Goal: Task Accomplishment & Management: Use online tool/utility

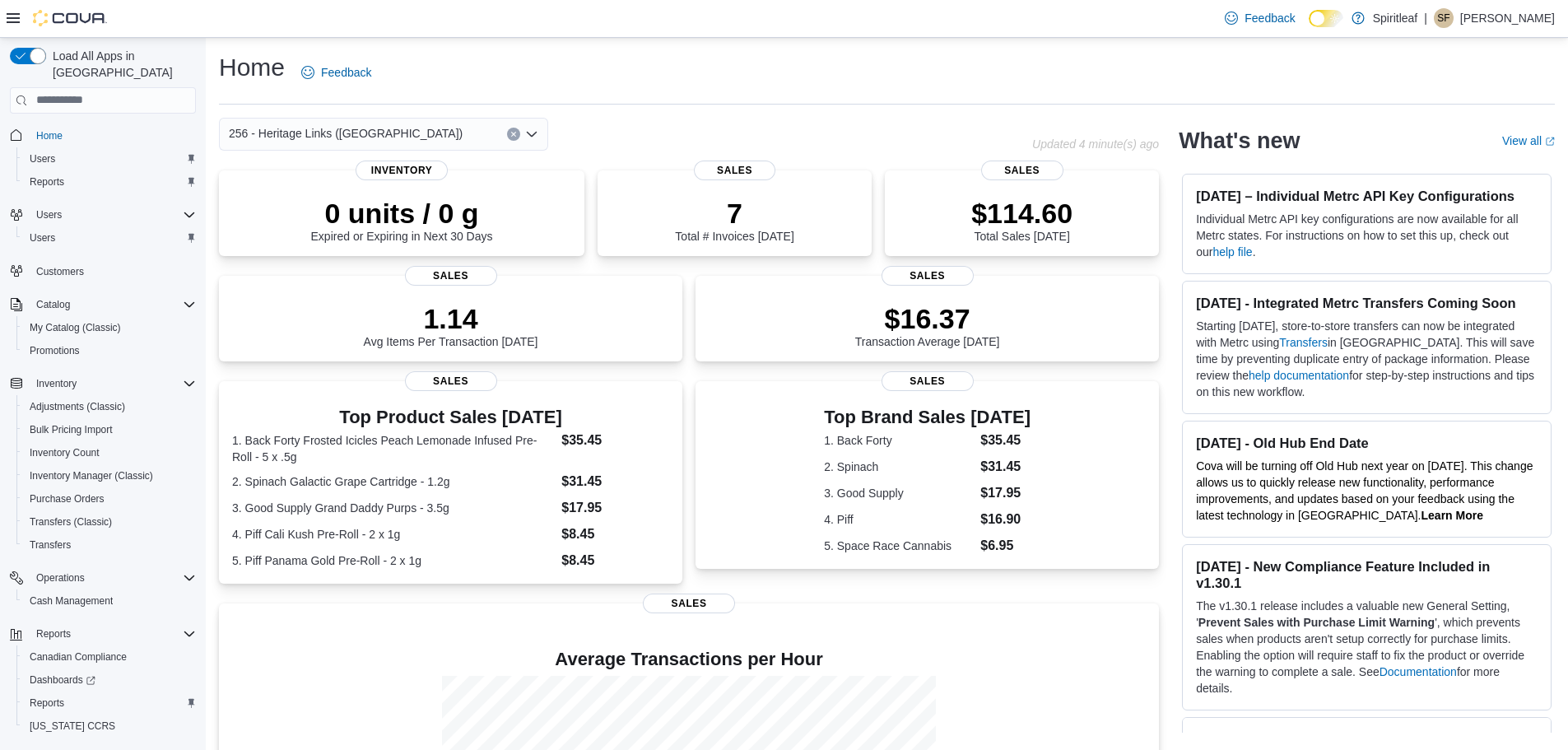
click at [116, 125] on span "Home" at bounding box center [112, 135] width 167 height 21
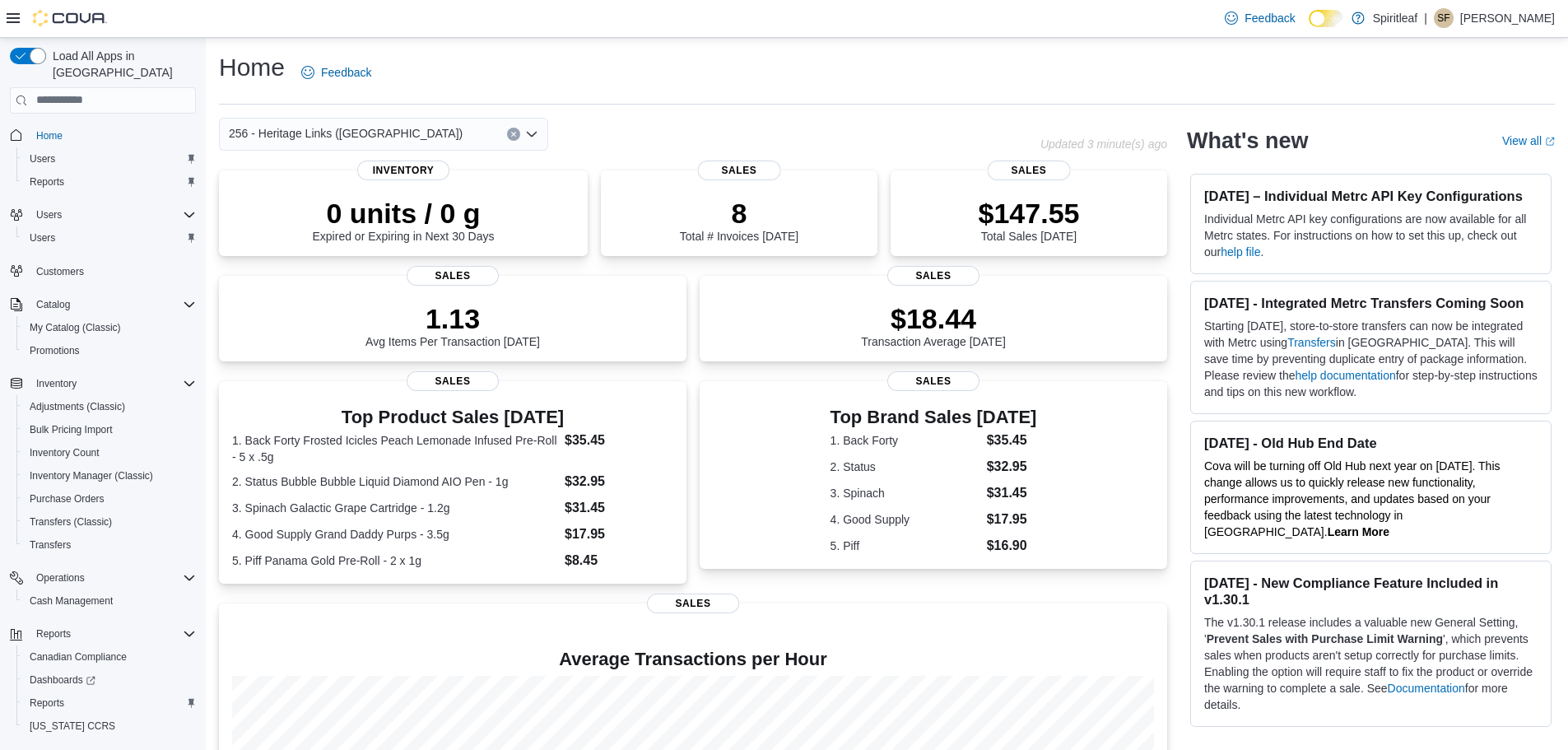
drag, startPoint x: 876, startPoint y: 44, endPoint x: 865, endPoint y: 46, distance: 11.2
click at [875, 44] on div "Home Feedback 256 - Heritage Links (Edmonton) Updated 3 minute(s) ago 0 units /…" at bounding box center [886, 493] width 1362 height 911
click at [75, 693] on div "Reports" at bounding box center [109, 702] width 173 height 20
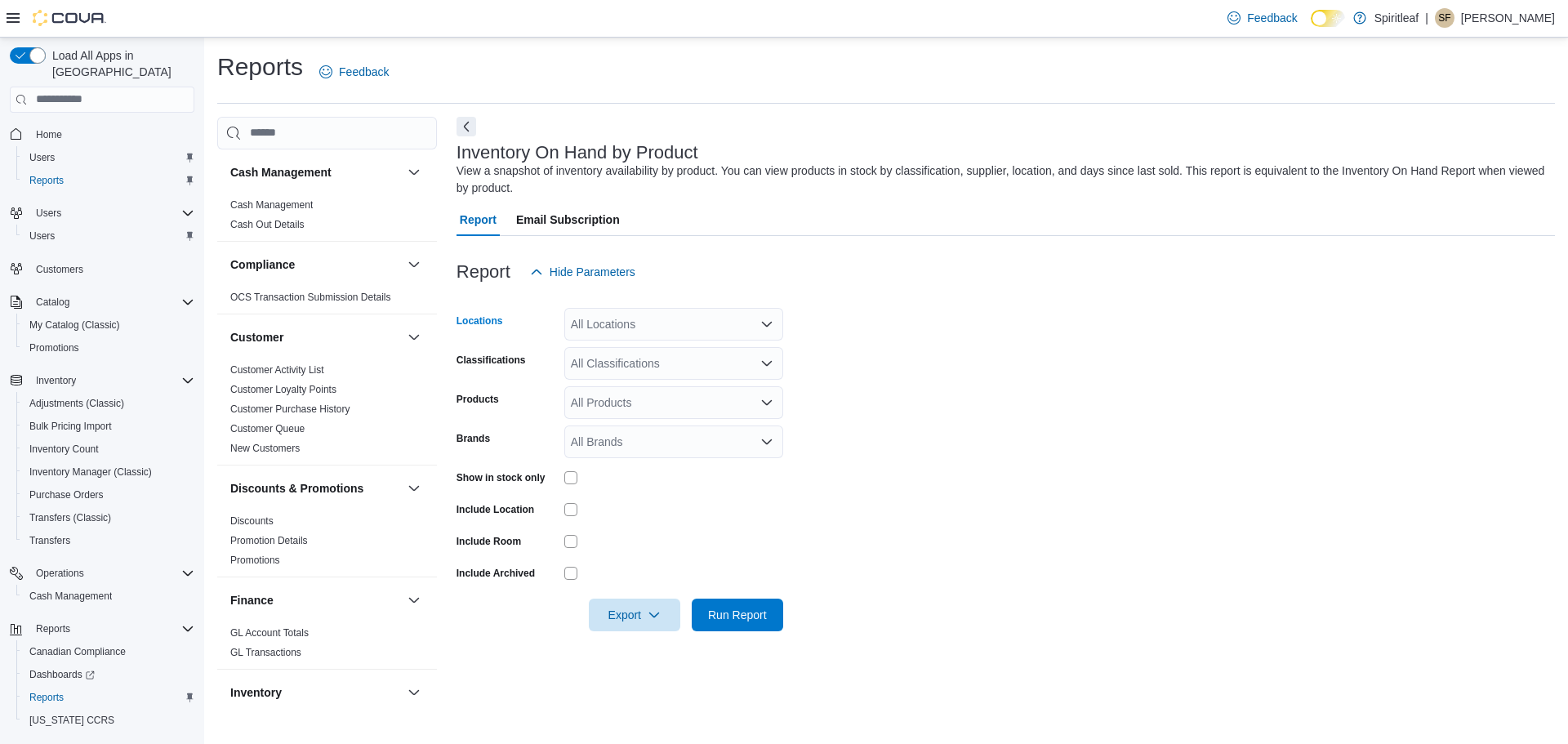
click at [659, 323] on div "All Locations" at bounding box center [674, 324] width 219 height 33
type input "***"
click at [655, 353] on span "256 - Heritage Links ([GEOGRAPHIC_DATA])" at bounding box center [741, 351] width 232 height 16
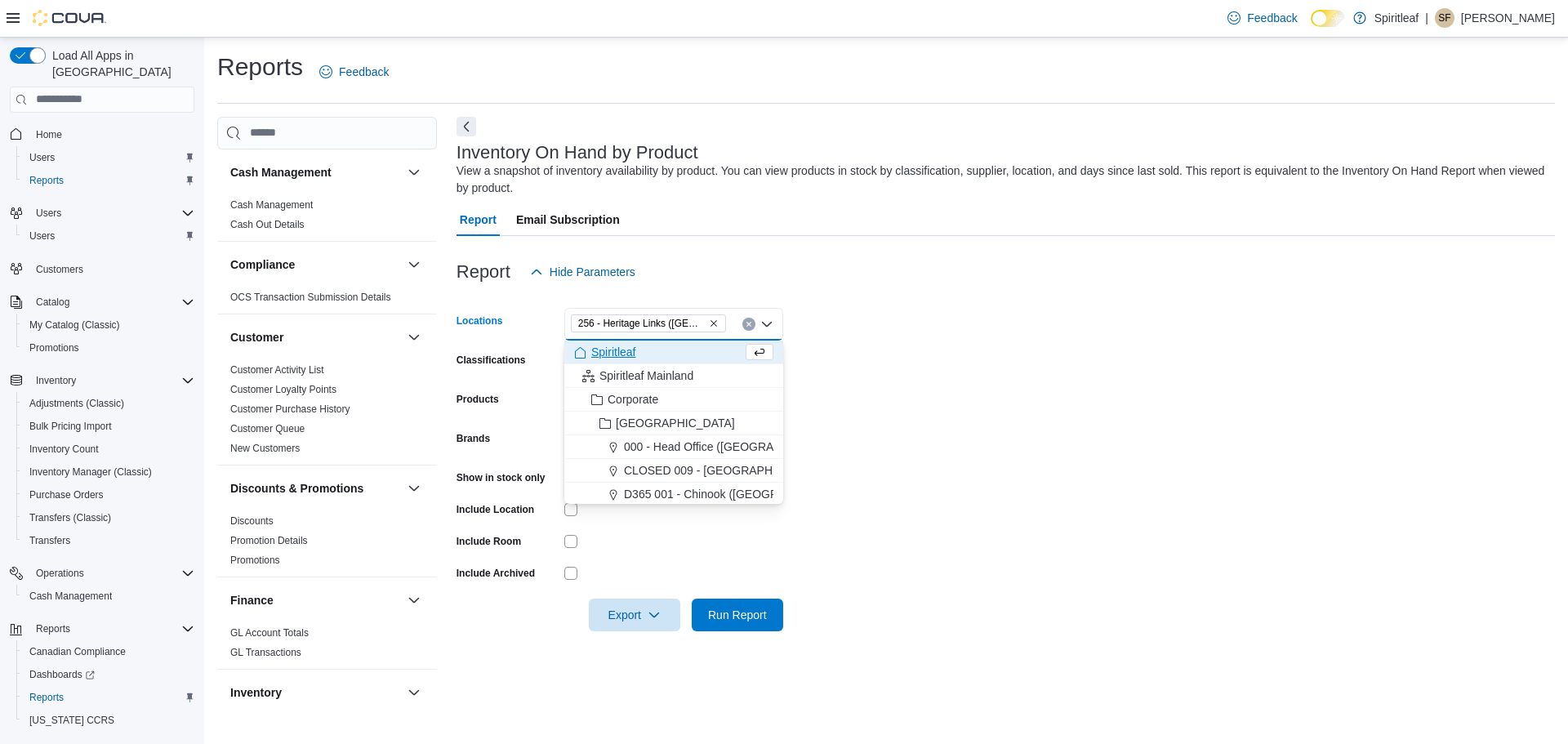
click at [868, 550] on form "Locations 256 - Heritage Links (Edmonton) Combo box. Selected. 256 - Heritage L…" at bounding box center [1005, 459] width 1099 height 343
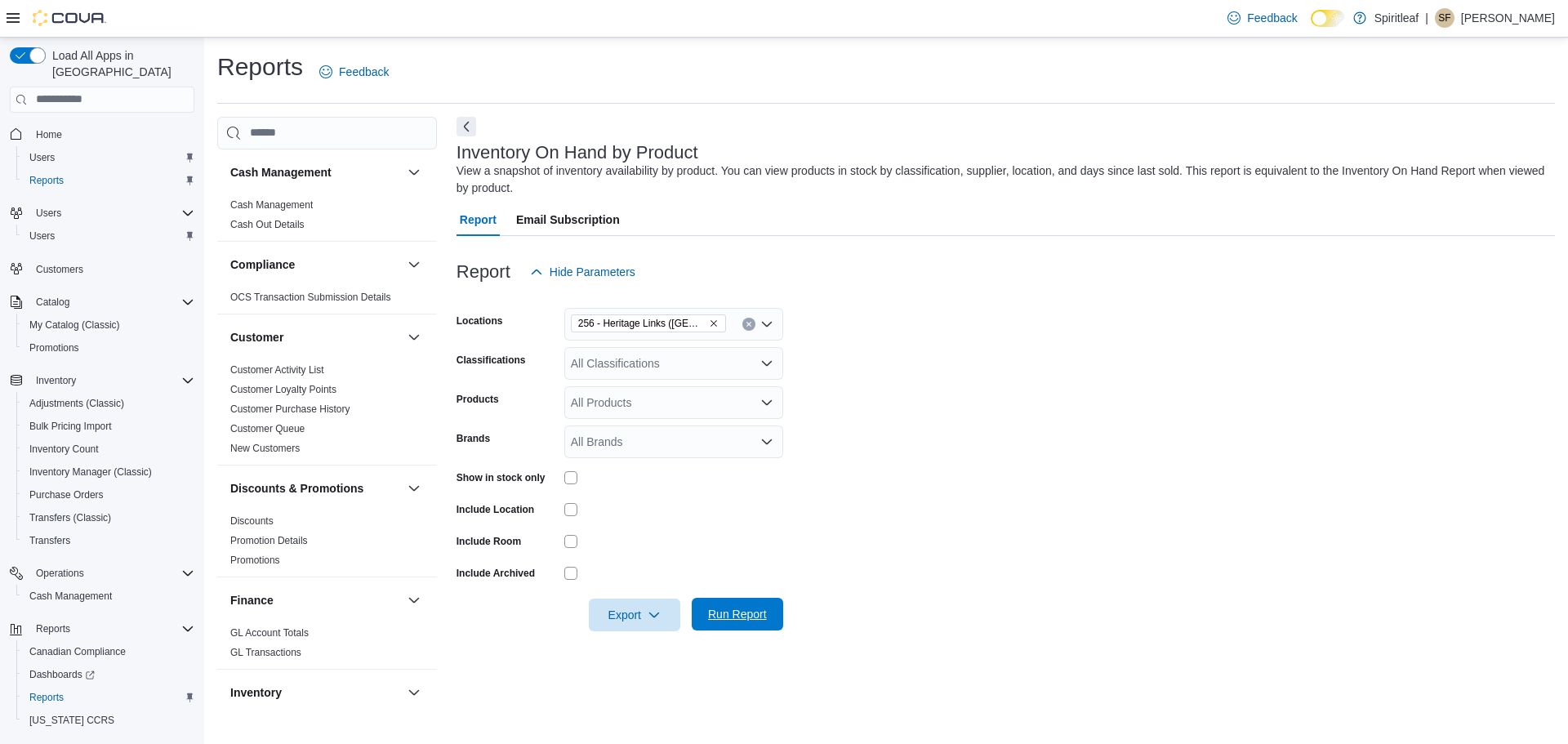
click at [710, 618] on span "Run Report" at bounding box center [738, 614] width 59 height 16
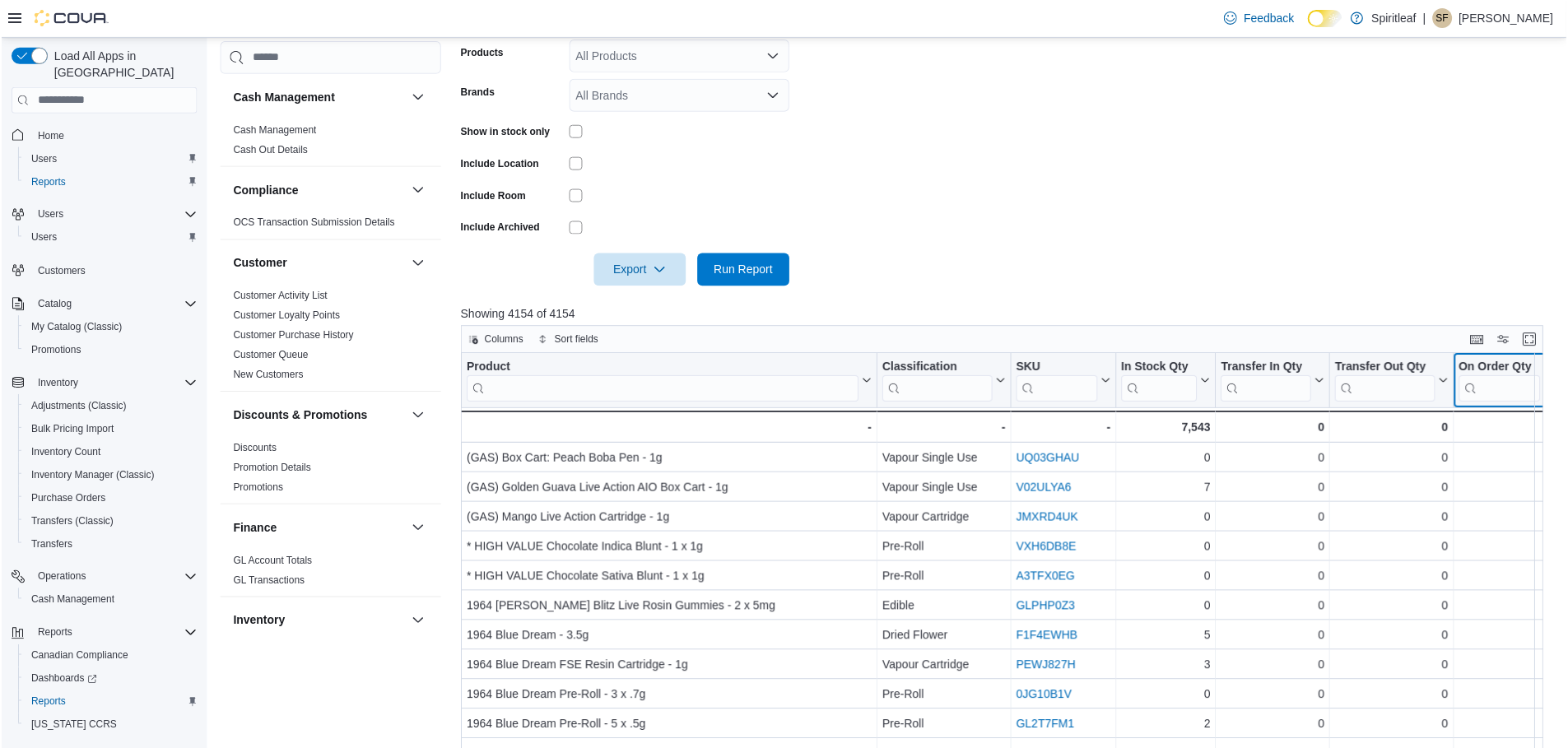
scroll to position [0, 13]
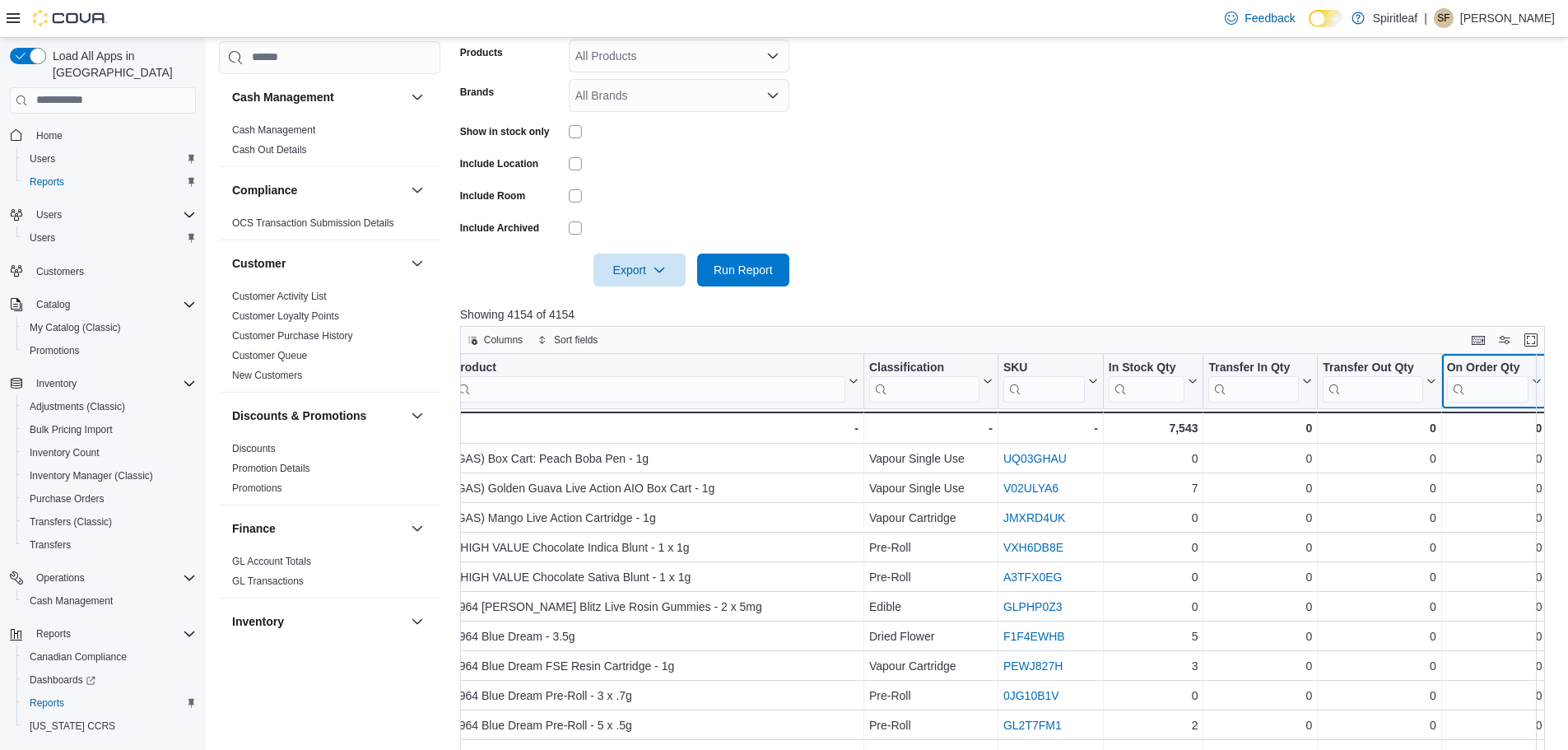
drag, startPoint x: 1521, startPoint y: 383, endPoint x: 1557, endPoint y: 384, distance: 36.0
click at [1557, 384] on div "Columns Sort fields Product Click to view column header actions Classification …" at bounding box center [1008, 625] width 1097 height 600
click at [753, 267] on span "Run Report" at bounding box center [744, 268] width 59 height 16
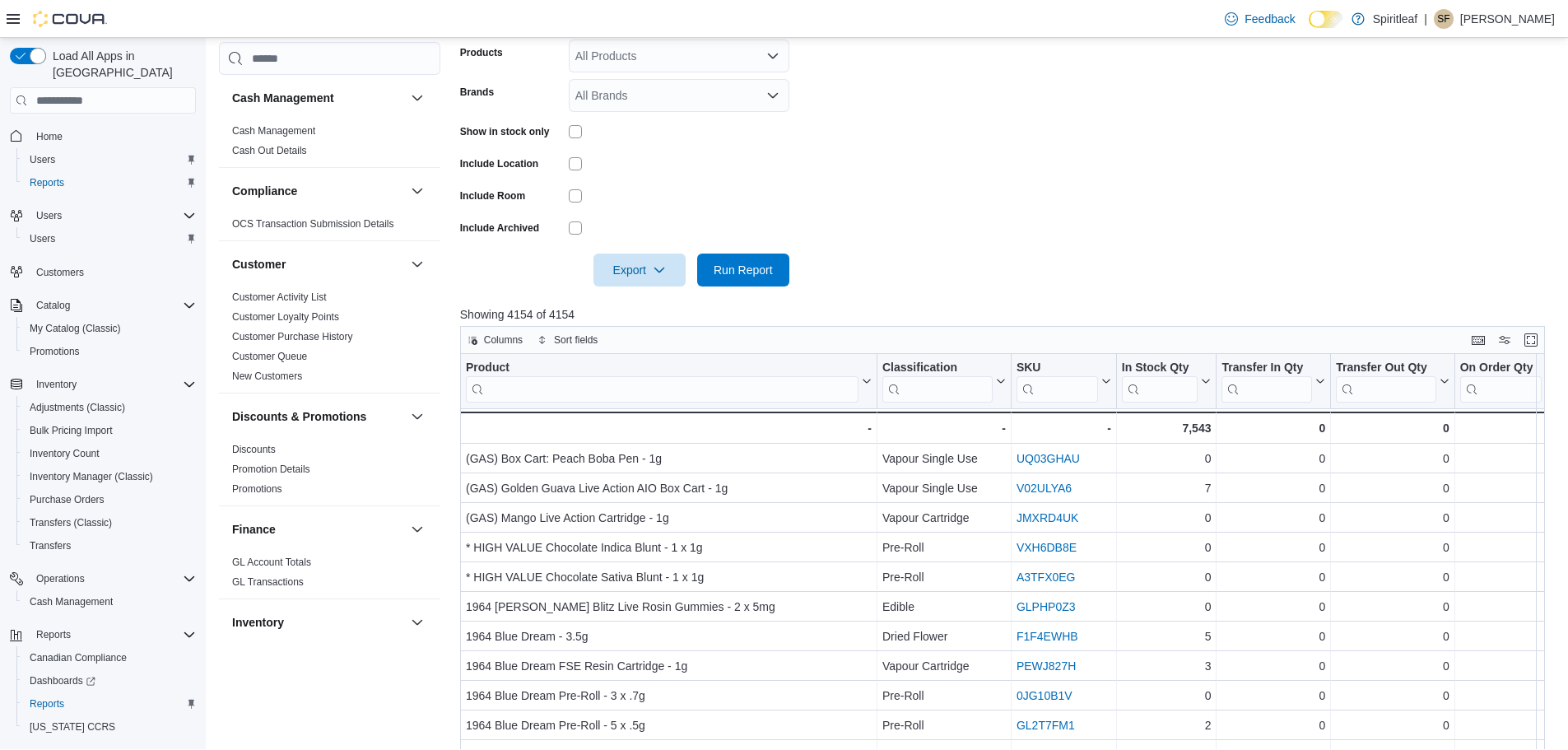
scroll to position [539, 0]
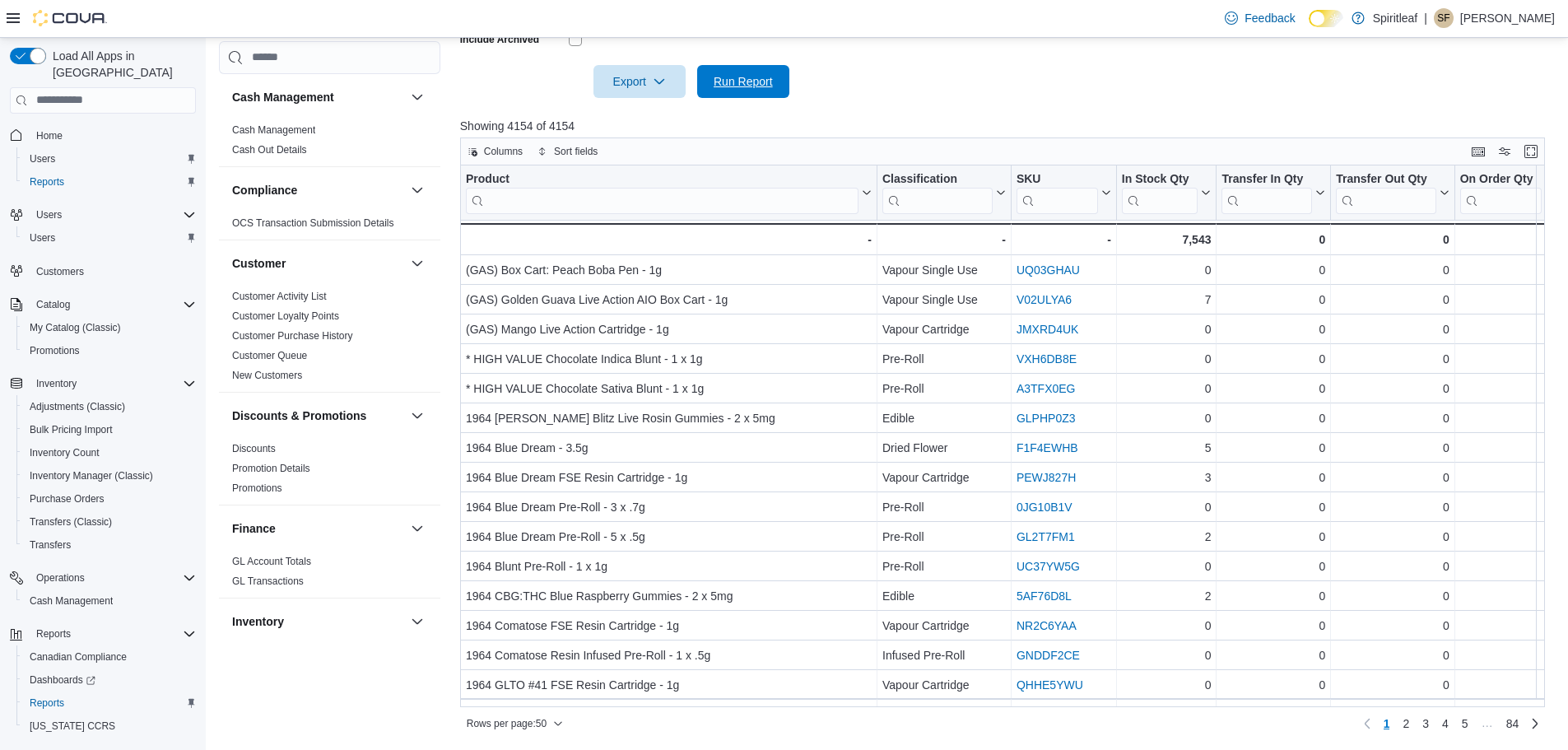
drag, startPoint x: 757, startPoint y: 92, endPoint x: 923, endPoint y: 94, distance: 166.0
click at [757, 92] on span "Run Report" at bounding box center [744, 81] width 72 height 33
click at [1495, 202] on input "search" at bounding box center [1501, 200] width 82 height 27
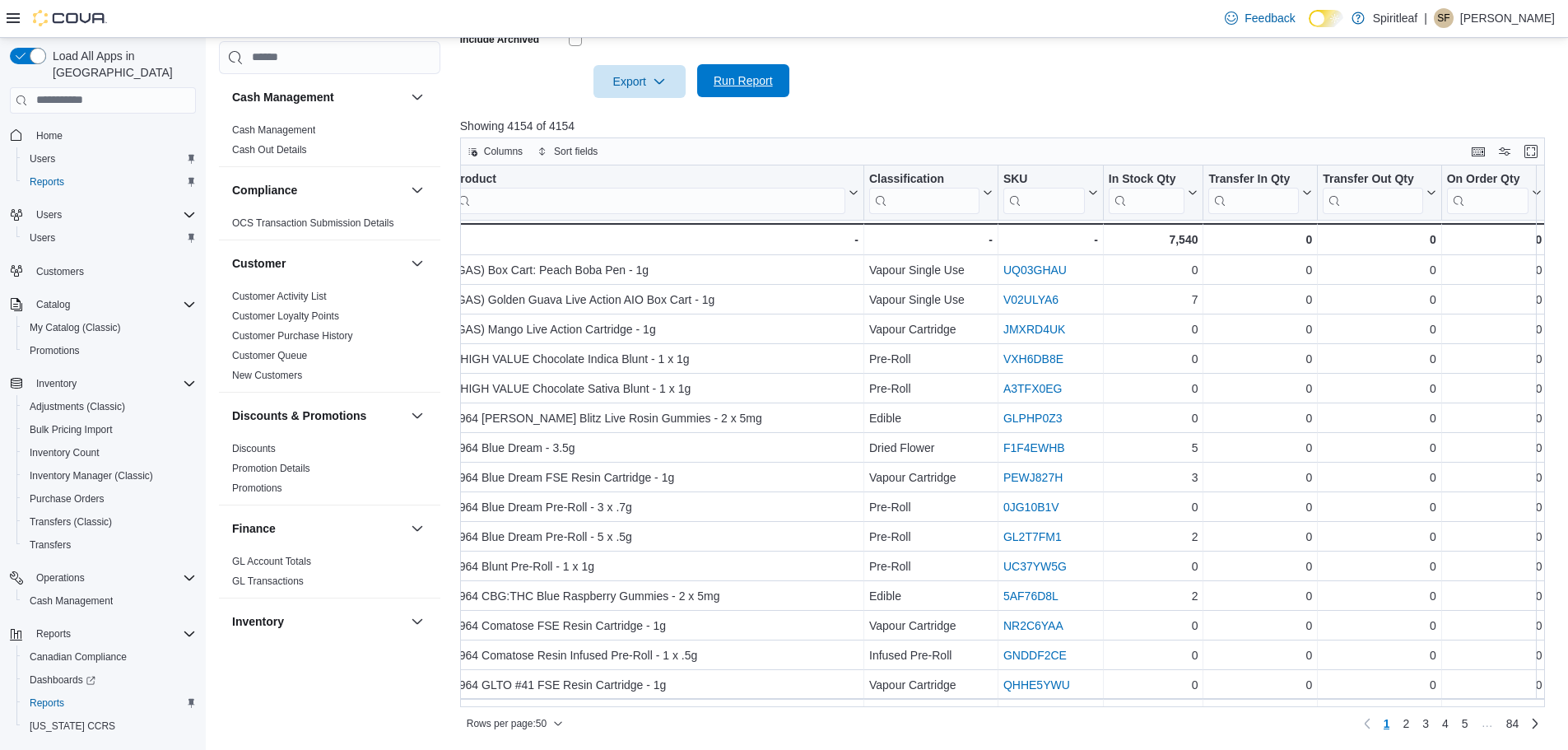
click at [741, 86] on span "Run Report" at bounding box center [744, 80] width 59 height 16
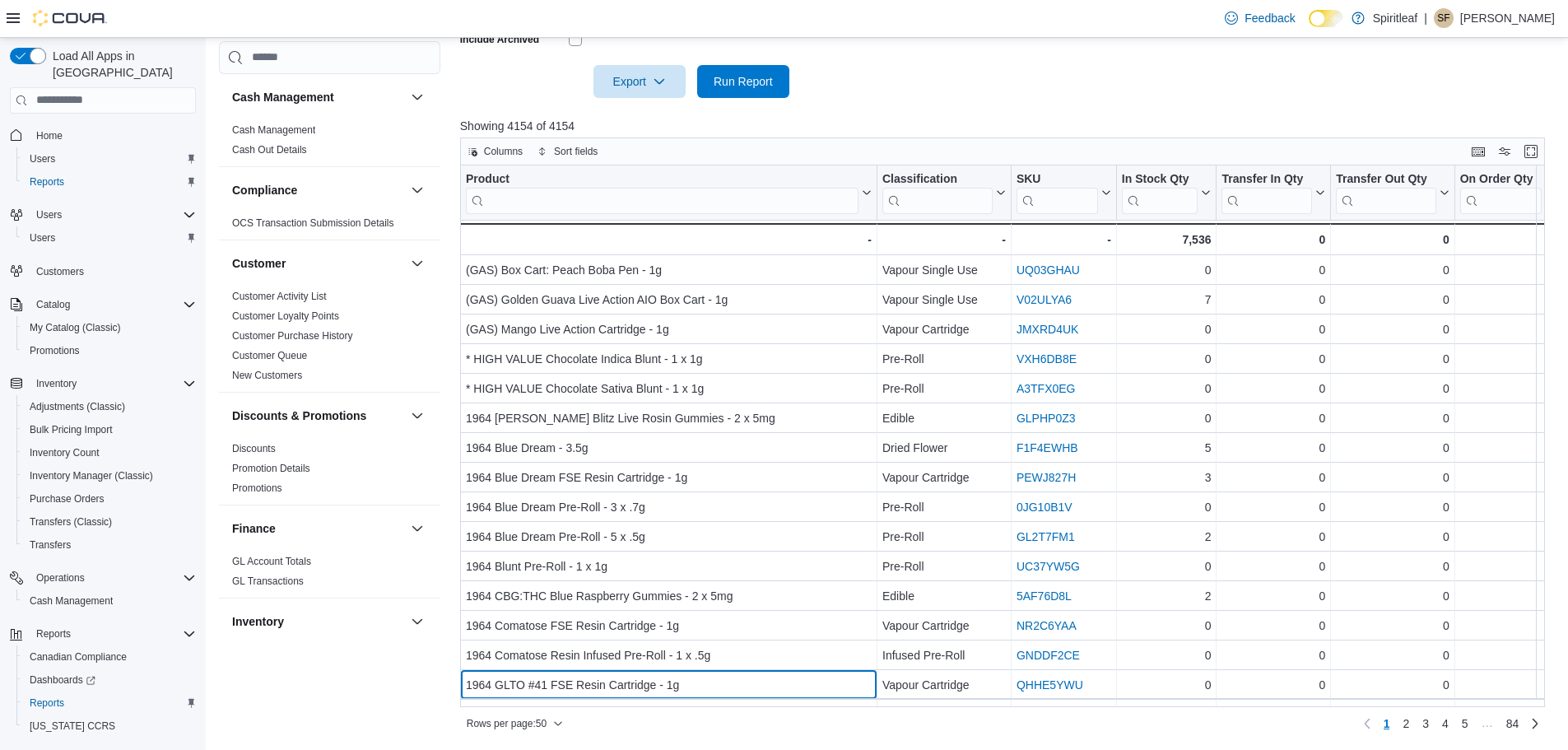
scroll to position [32, 0]
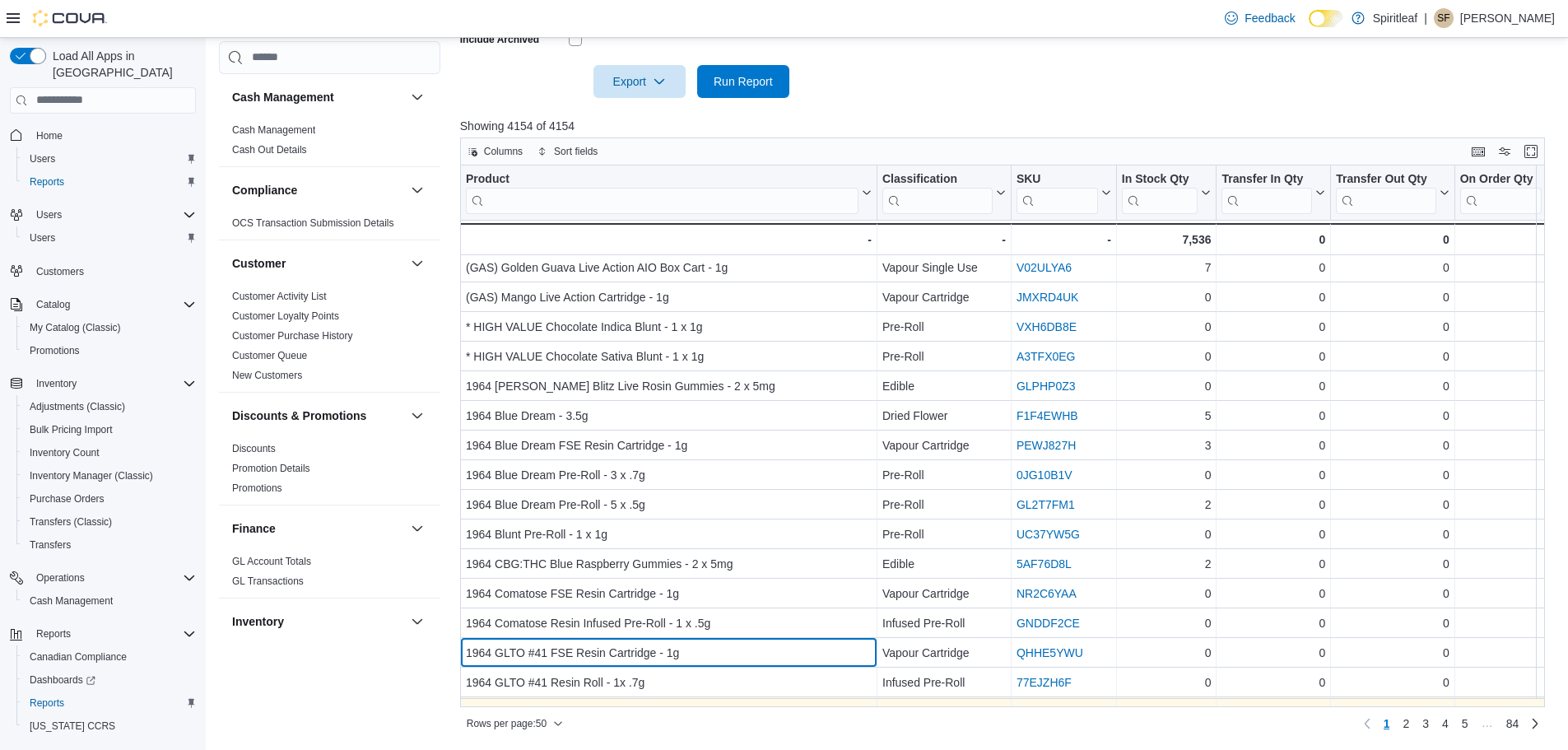
drag, startPoint x: 713, startPoint y: 697, endPoint x: 734, endPoint y: 698, distance: 21.0
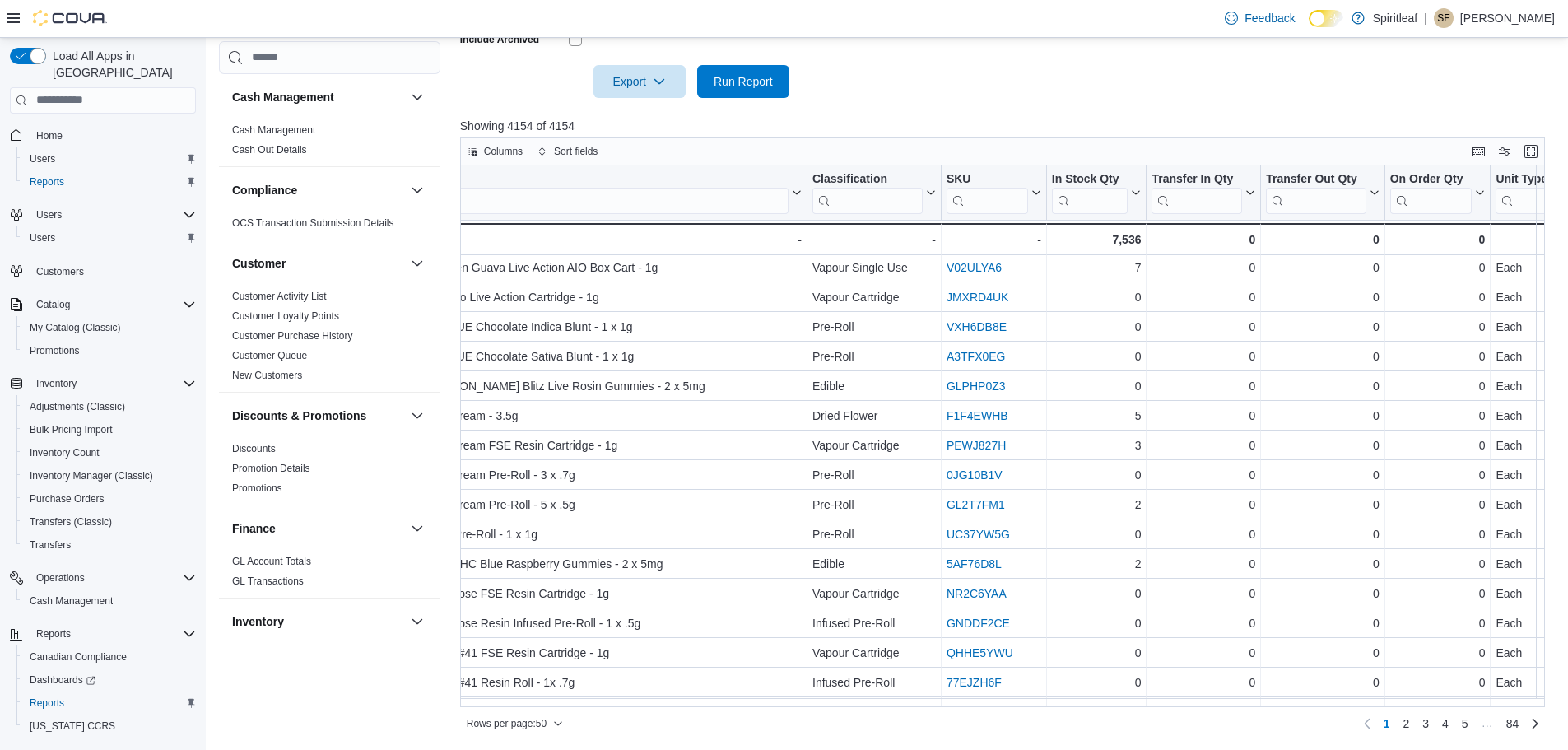
scroll to position [32, 73]
click at [743, 84] on span "Run Report" at bounding box center [744, 80] width 59 height 16
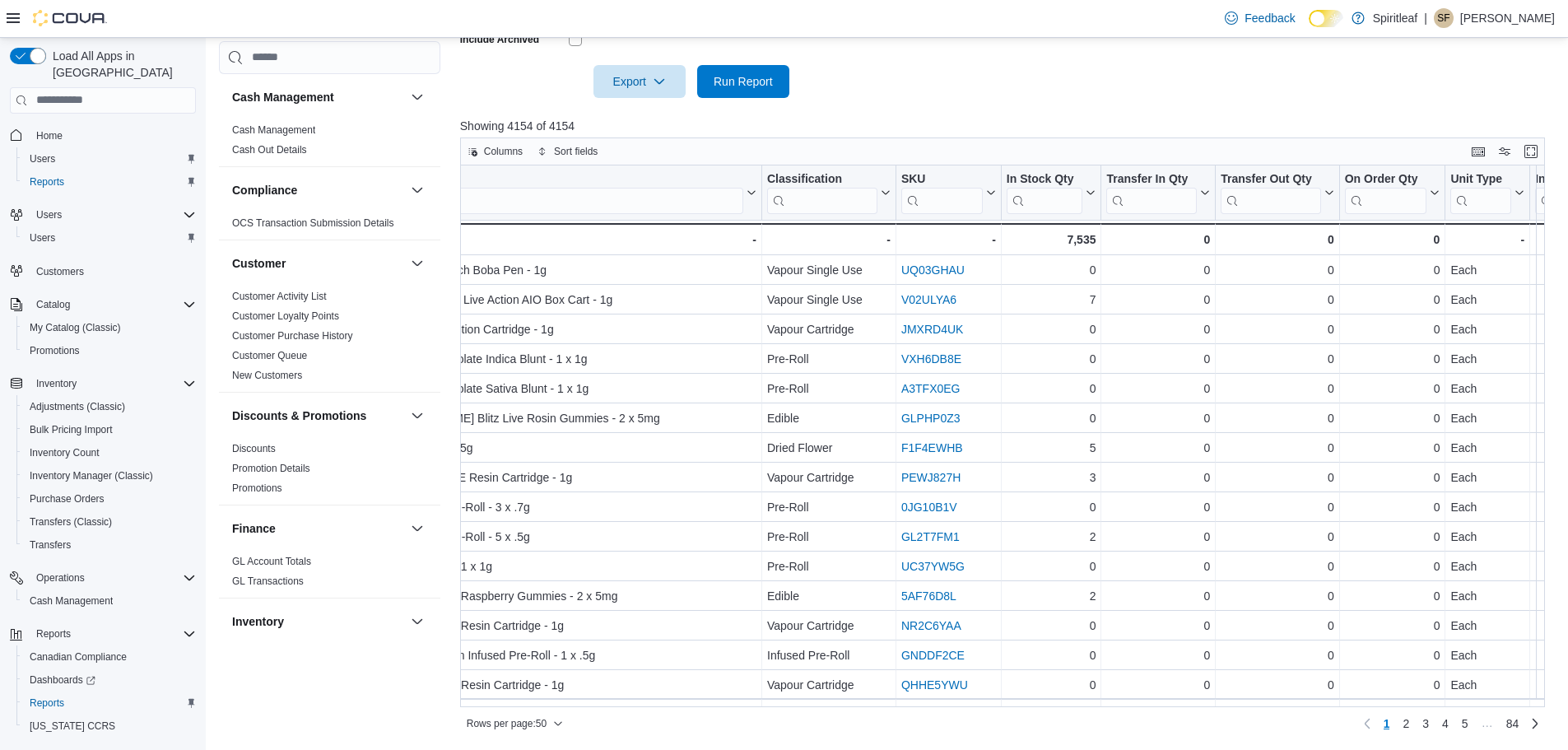
scroll to position [0, 119]
click at [764, 89] on span "Run Report" at bounding box center [744, 80] width 59 height 16
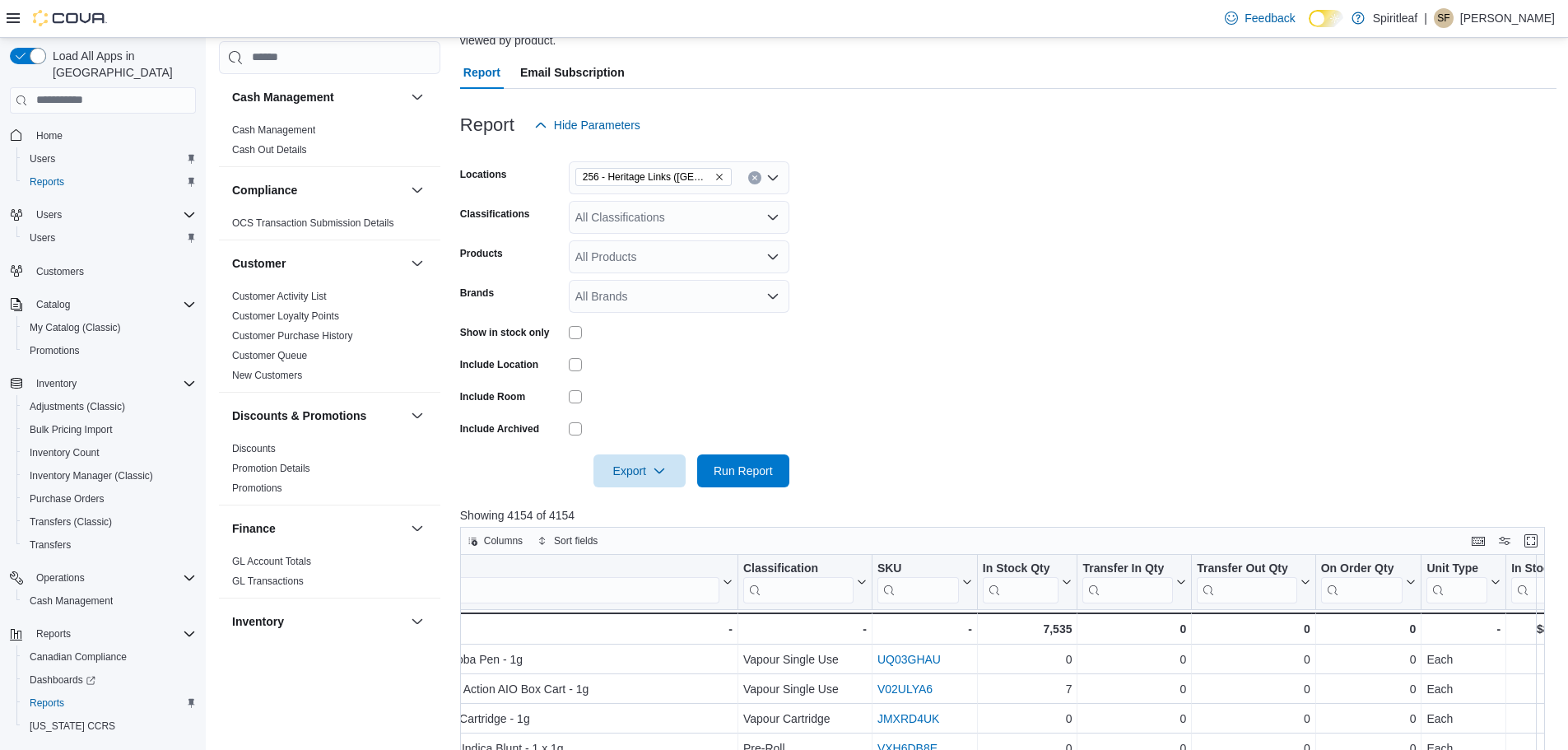
scroll to position [0, 0]
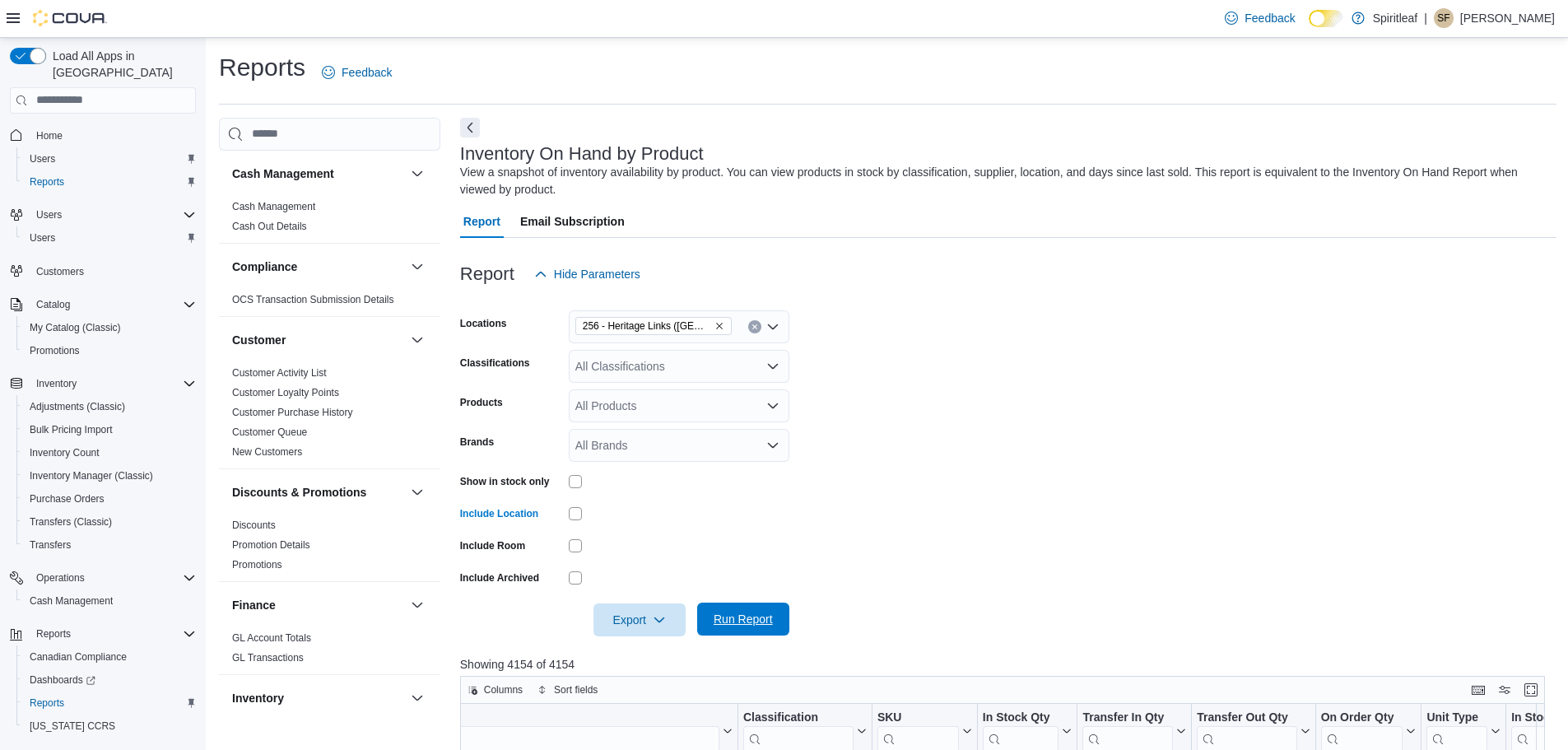
click at [740, 613] on span "Run Report" at bounding box center [744, 619] width 59 height 16
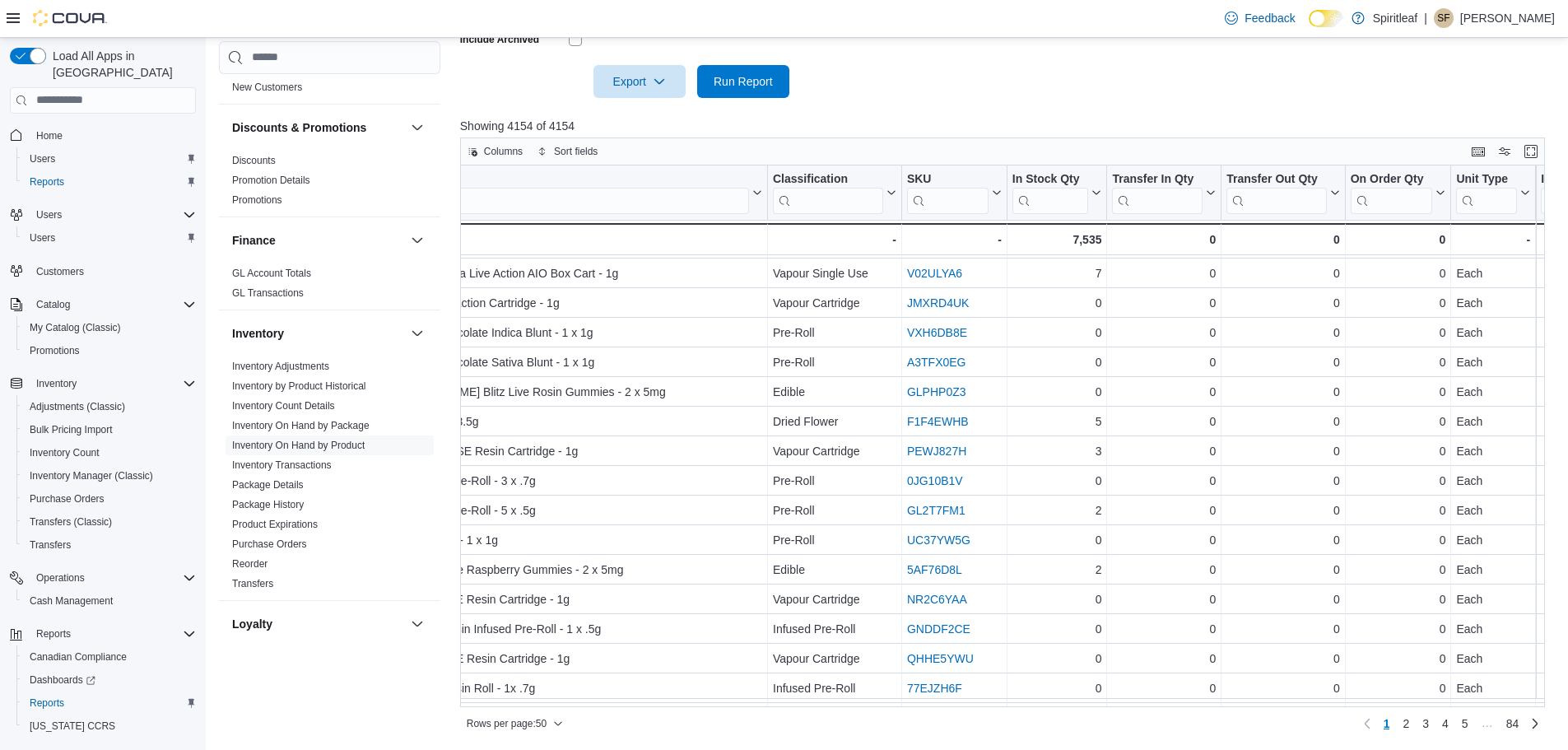
scroll to position [0, 109]
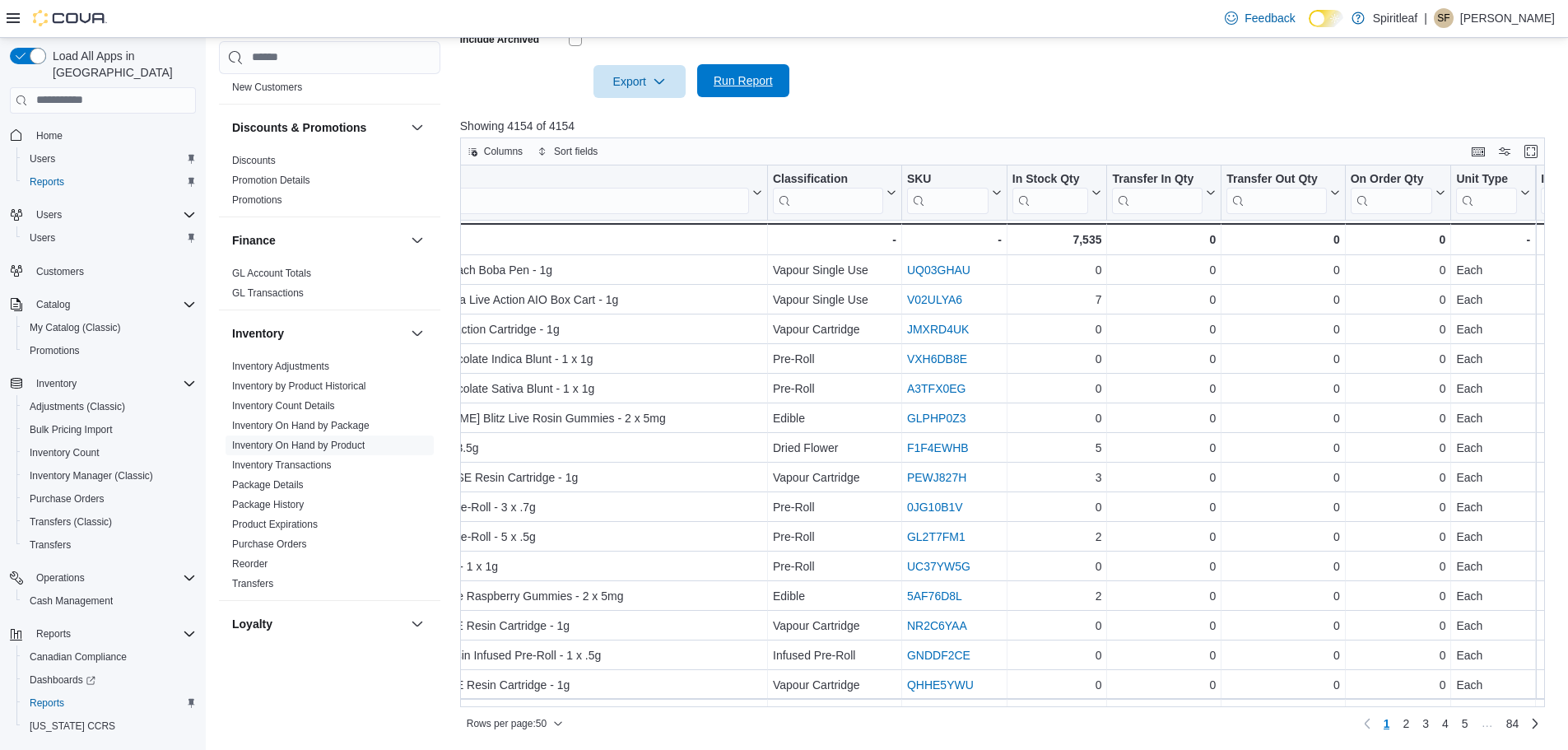
drag, startPoint x: 748, startPoint y: 79, endPoint x: 1173, endPoint y: 128, distance: 427.8
click at [747, 79] on span "Run Report" at bounding box center [744, 80] width 59 height 16
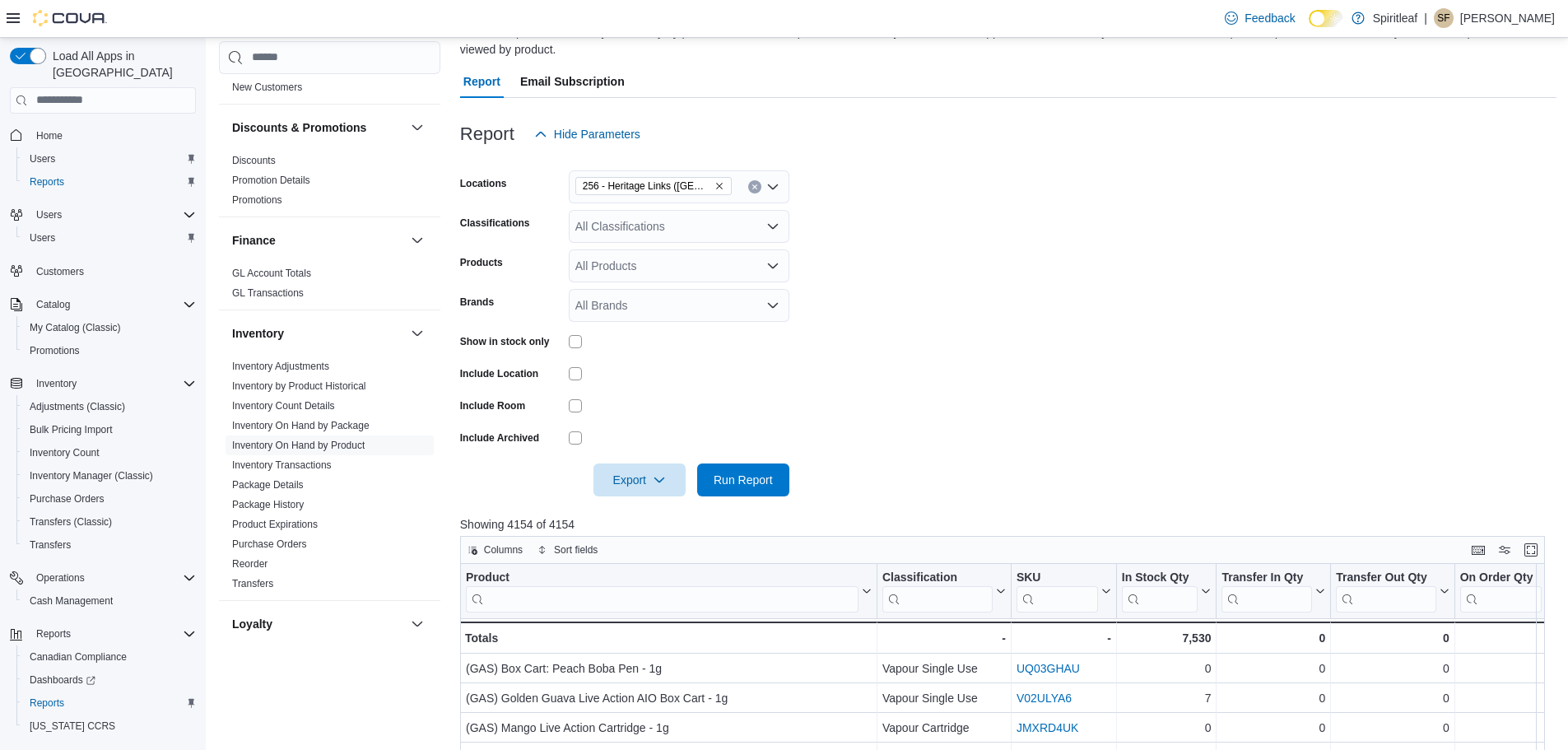
scroll to position [332, 0]
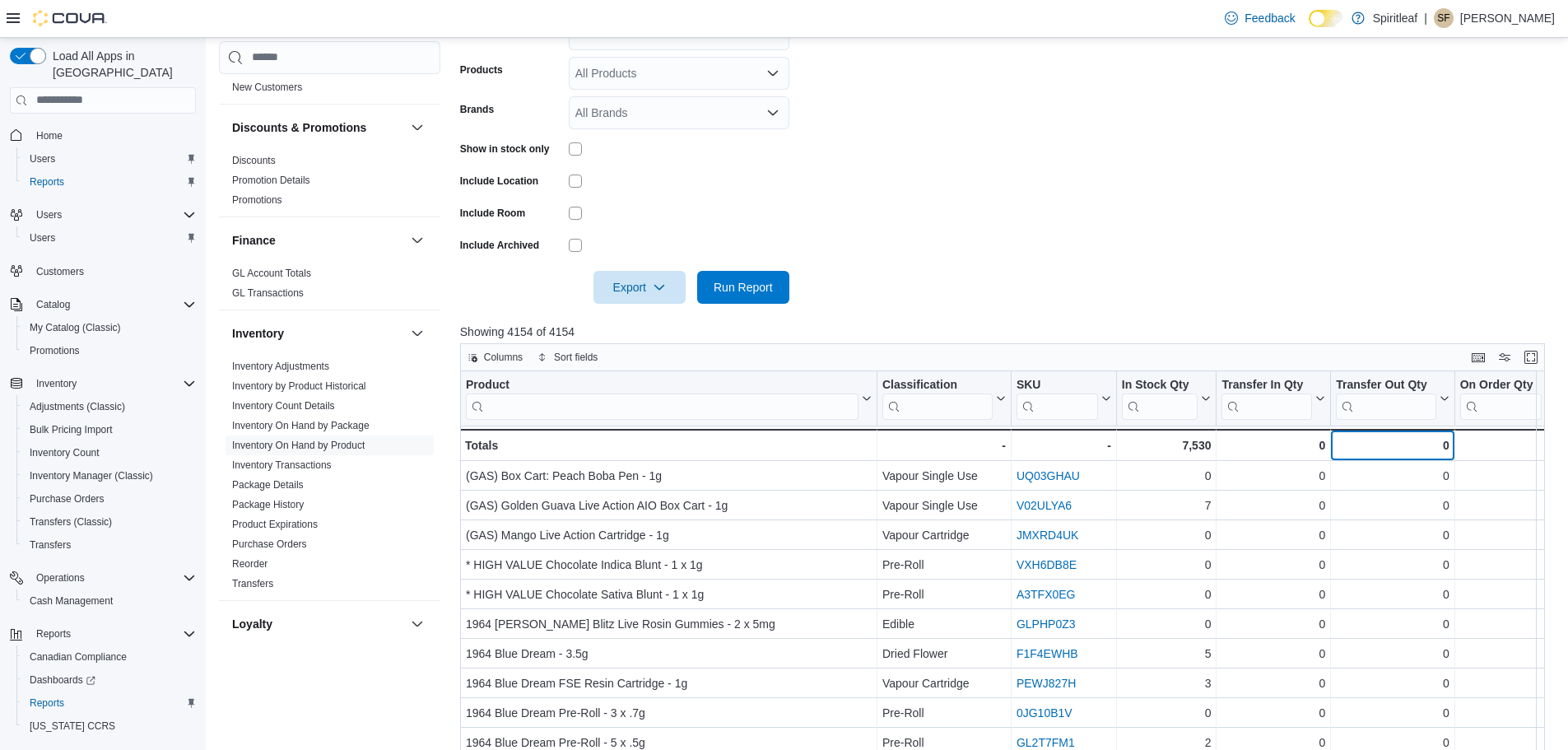
click at [1416, 445] on div "0" at bounding box center [1393, 444] width 112 height 20
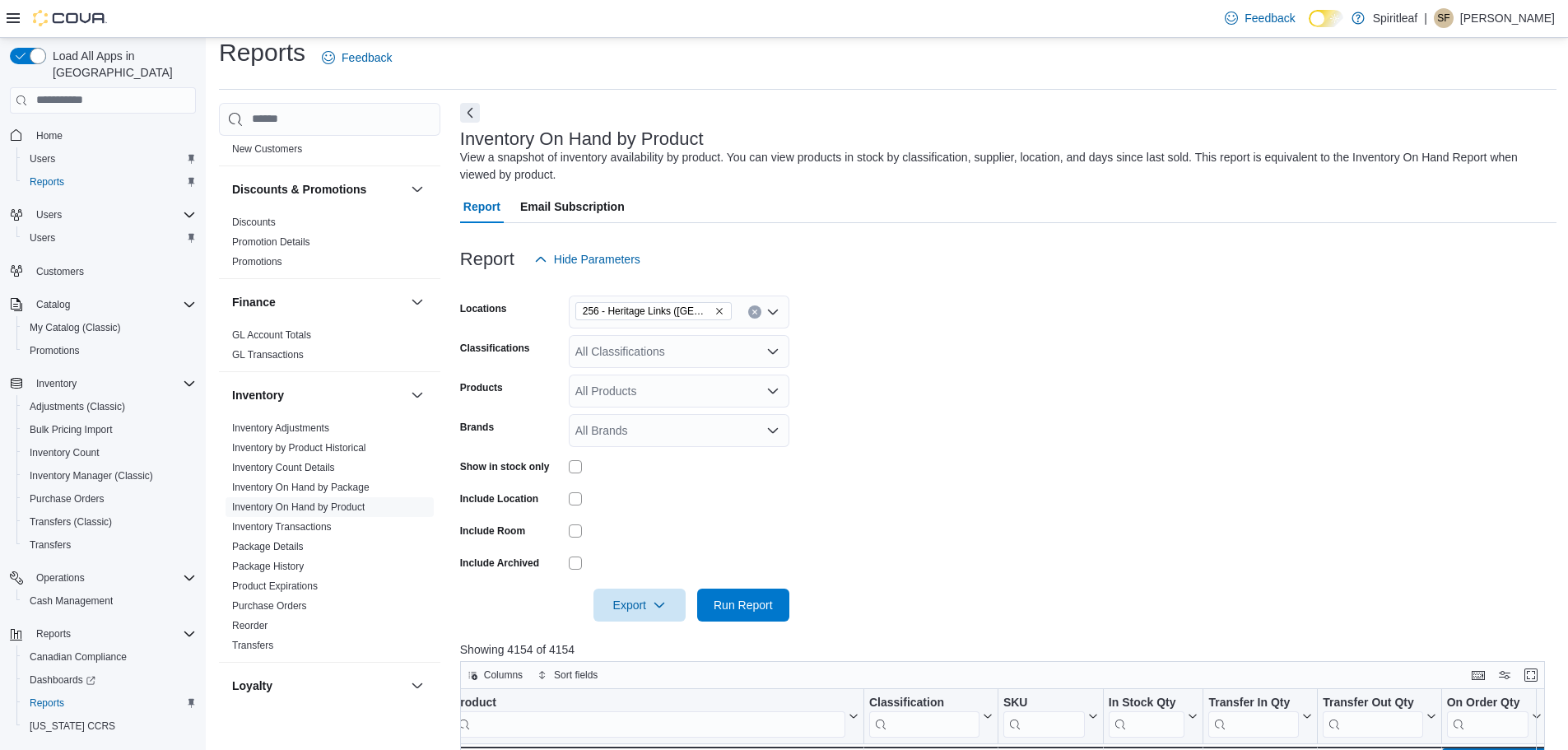
scroll to position [0, 0]
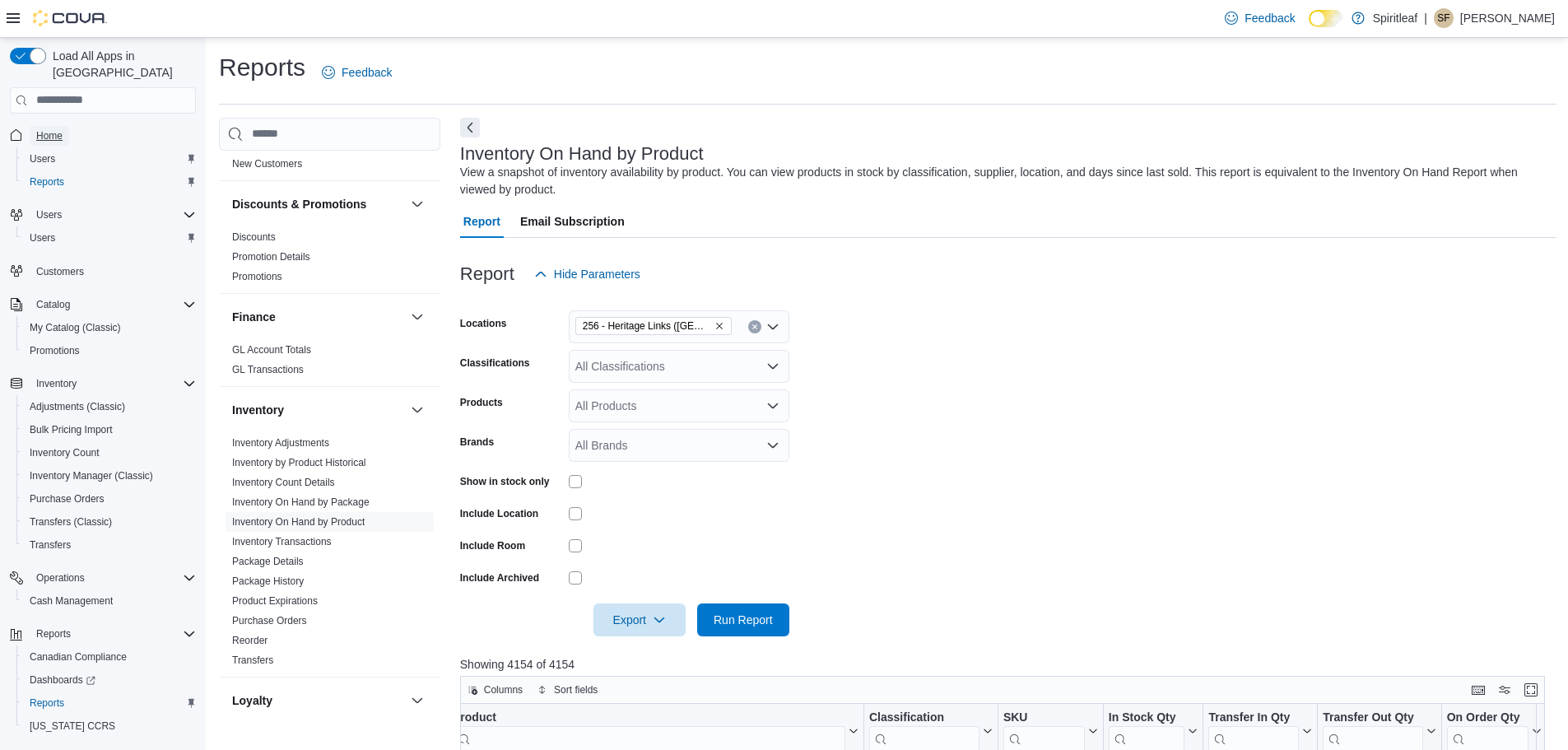
click at [42, 126] on span "Home" at bounding box center [50, 135] width 27 height 20
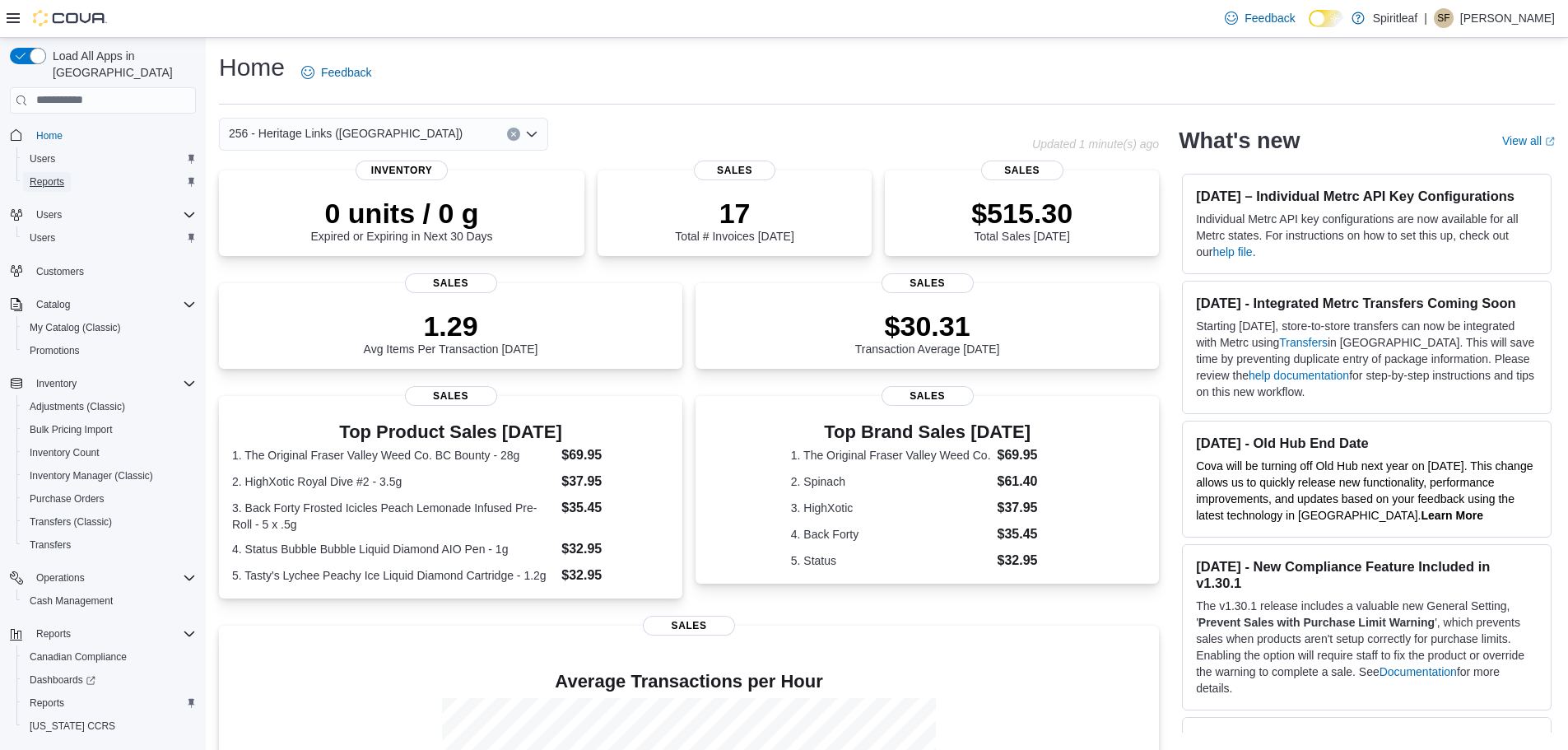
click at [65, 172] on link "Reports" at bounding box center [47, 182] width 48 height 20
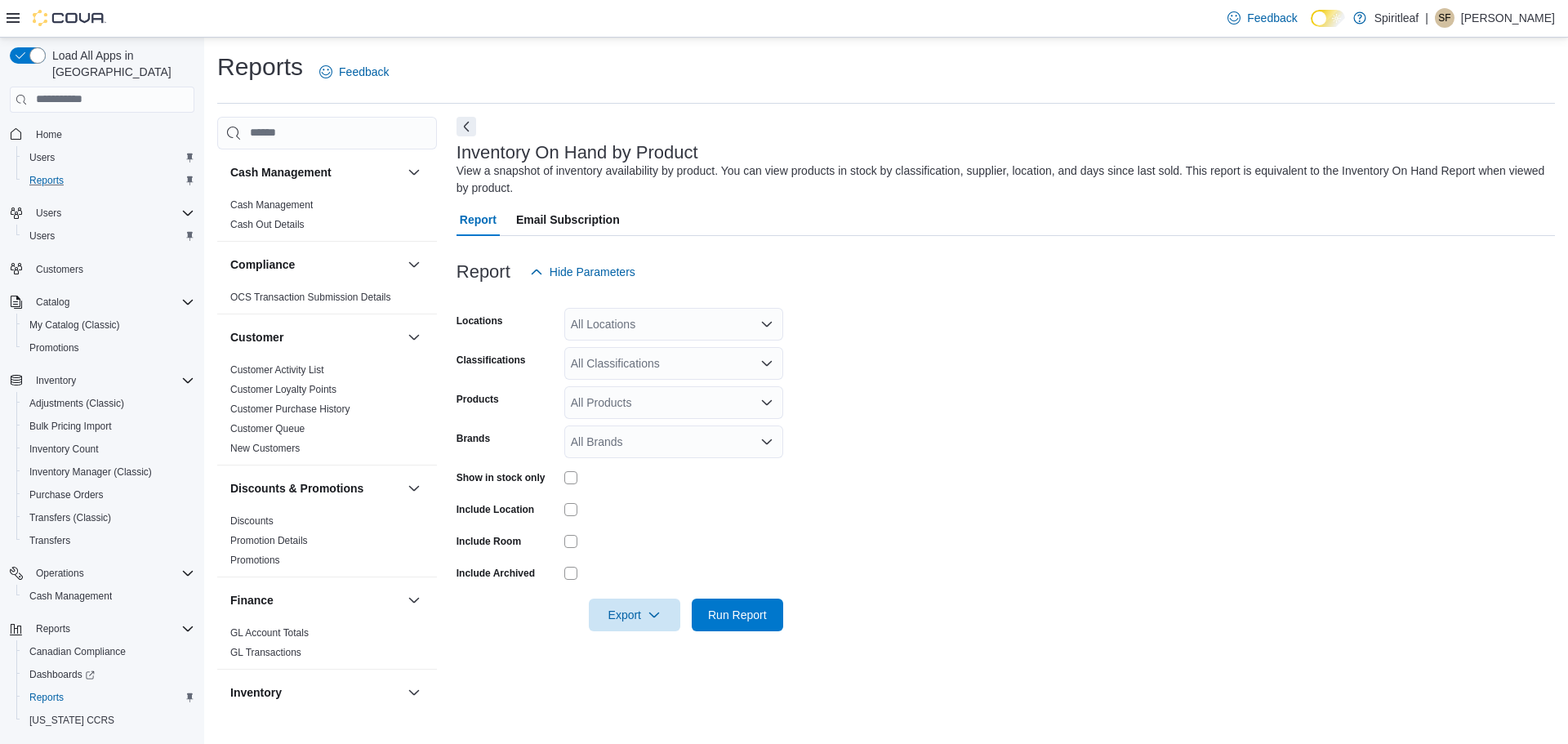
click at [698, 332] on div "All Locations" at bounding box center [674, 324] width 219 height 33
type input "***"
click at [692, 347] on span "256 - Heritage Links ([GEOGRAPHIC_DATA])" at bounding box center [741, 351] width 232 height 16
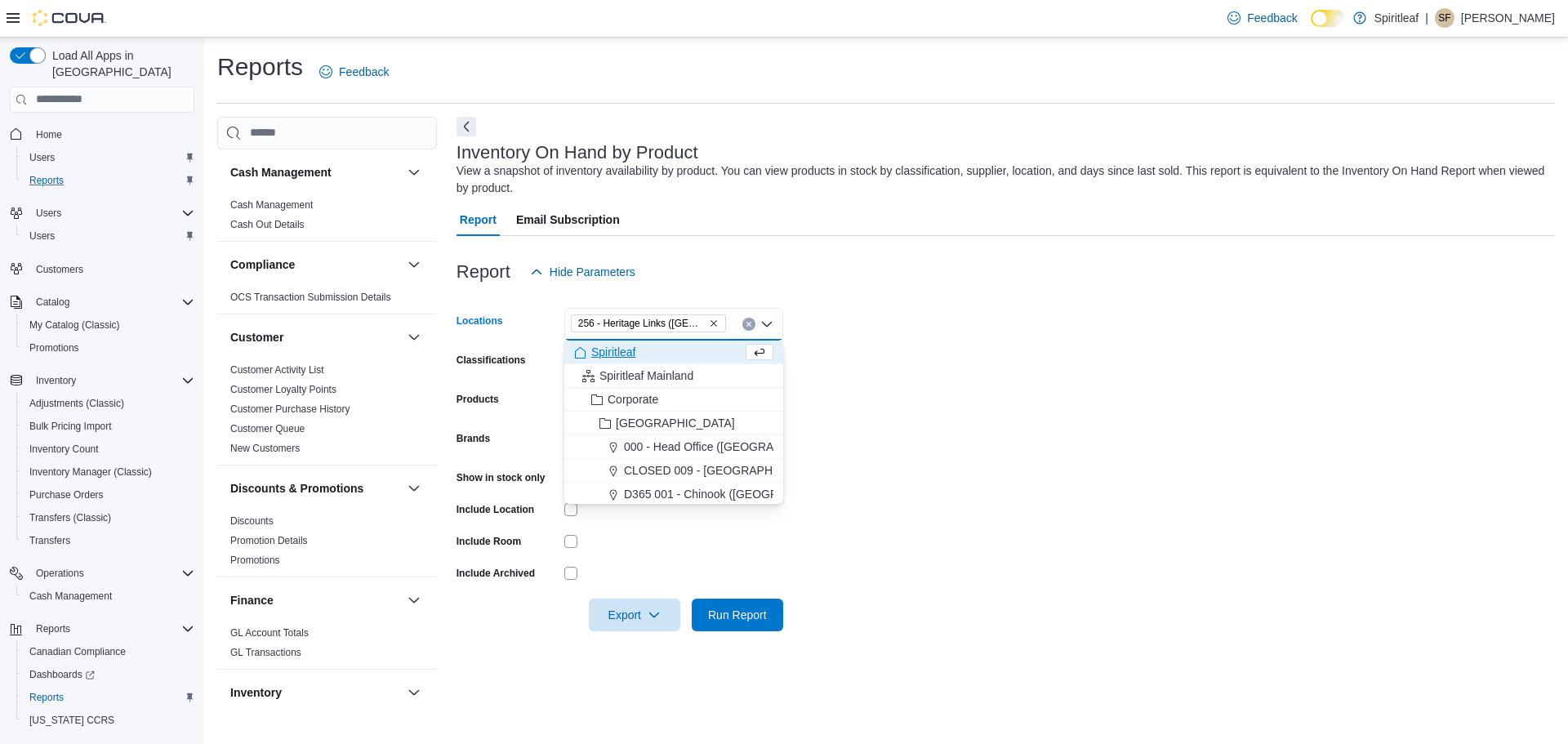
click at [910, 364] on form "Locations 256 - Heritage Links (Edmonton) Combo box. Selected. 256 - Heritage L…" at bounding box center [1005, 459] width 1099 height 343
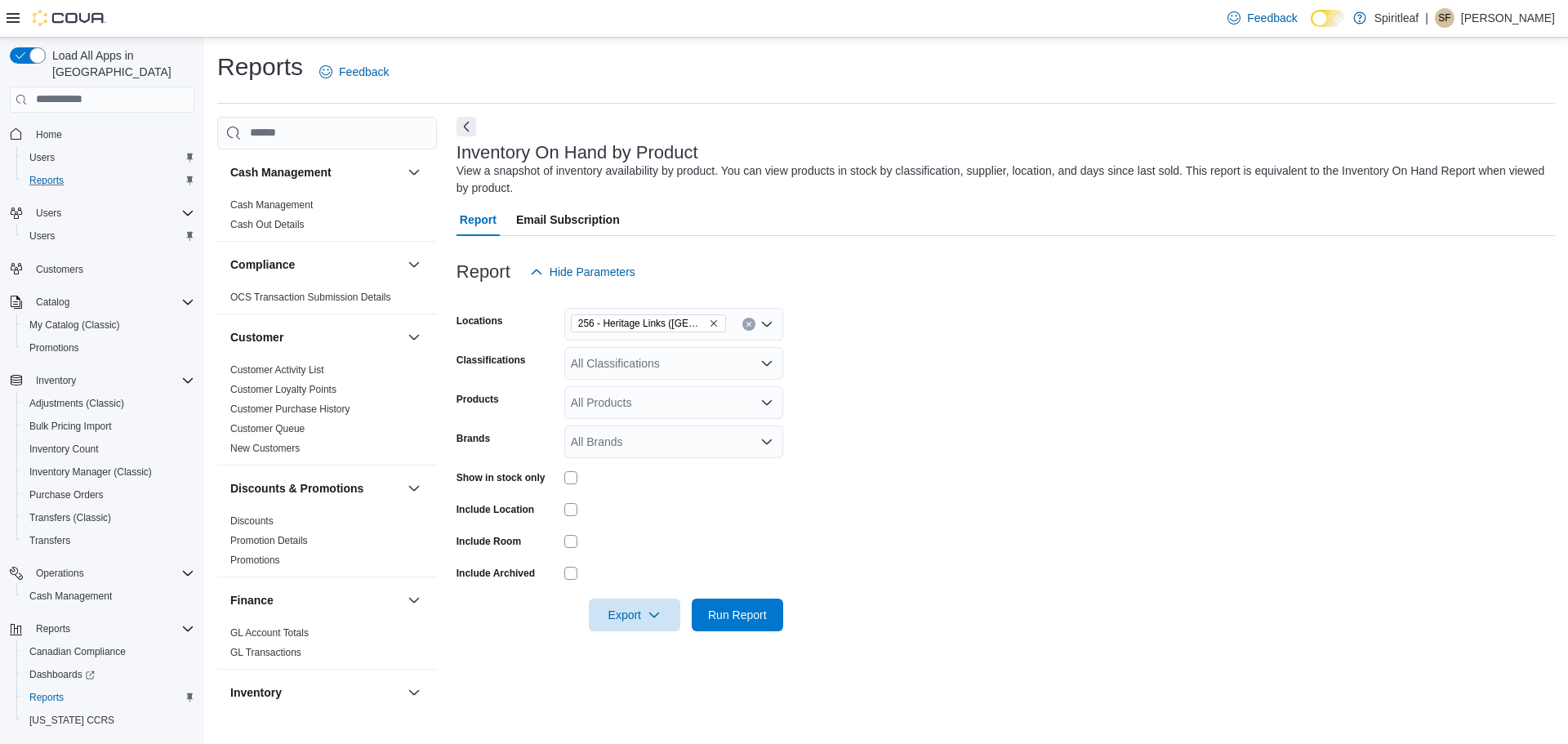
click at [571, 516] on div at bounding box center [674, 509] width 219 height 25
click at [740, 614] on span "Run Report" at bounding box center [738, 614] width 59 height 16
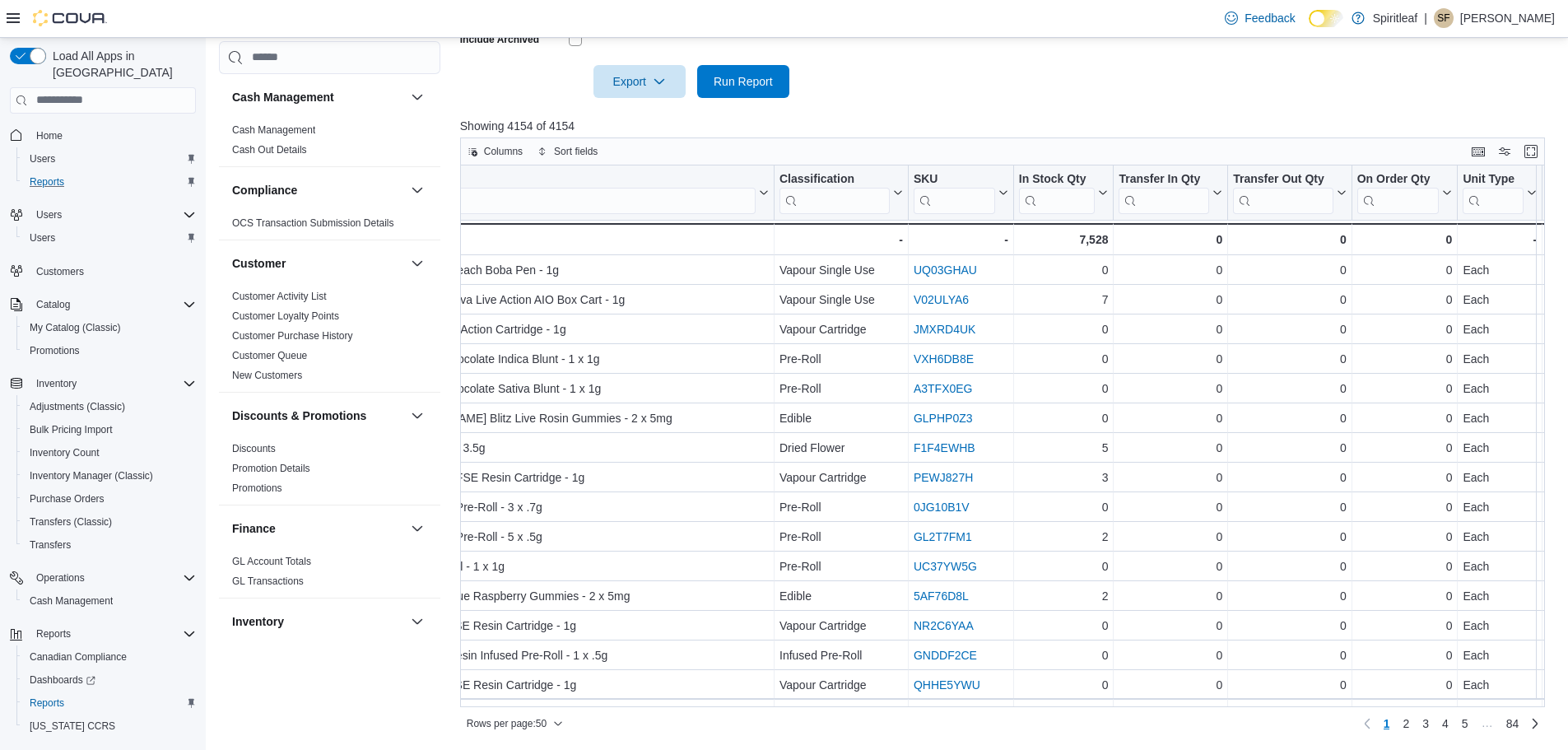
scroll to position [0, 109]
click at [59, 129] on span "Home" at bounding box center [50, 136] width 27 height 13
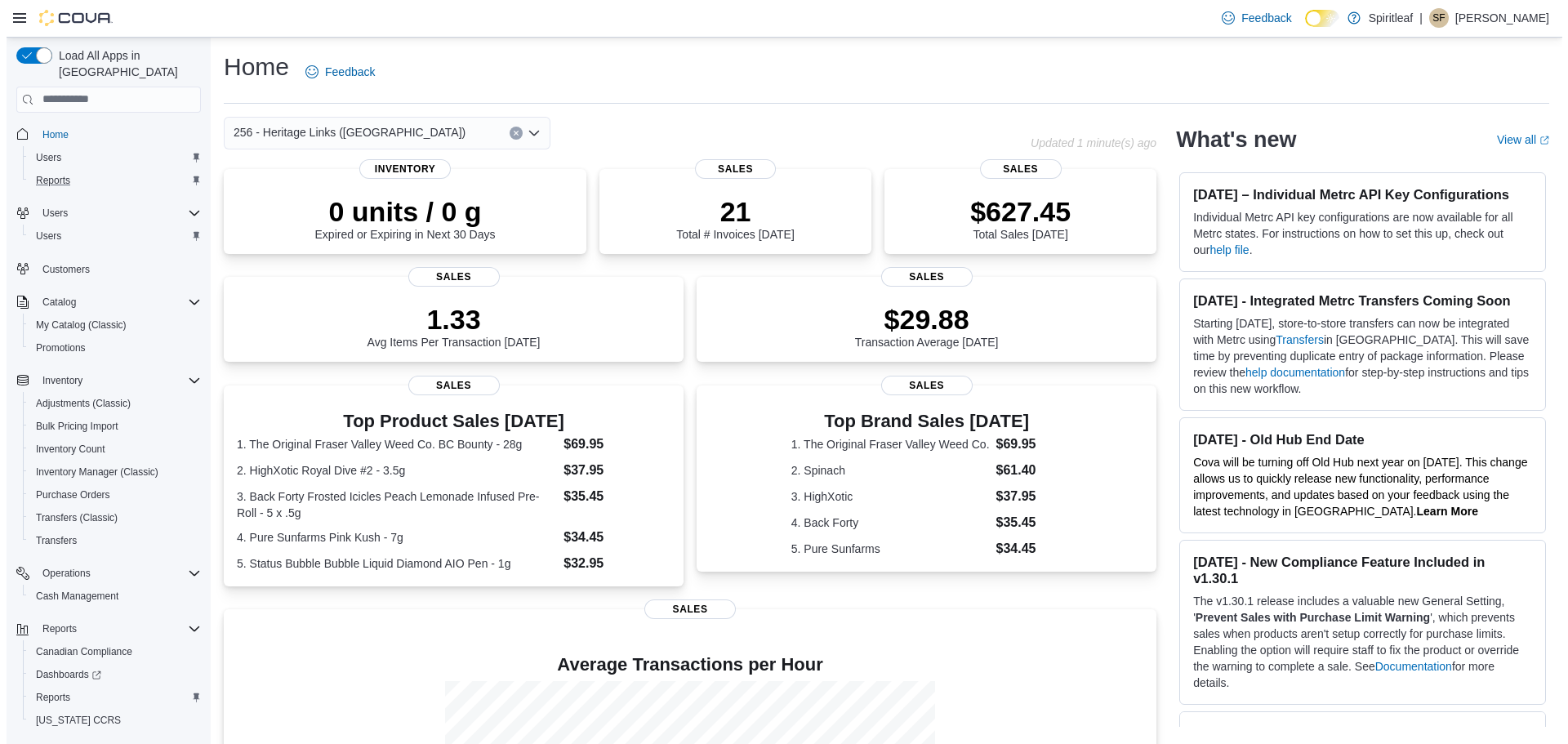
scroll to position [30, 0]
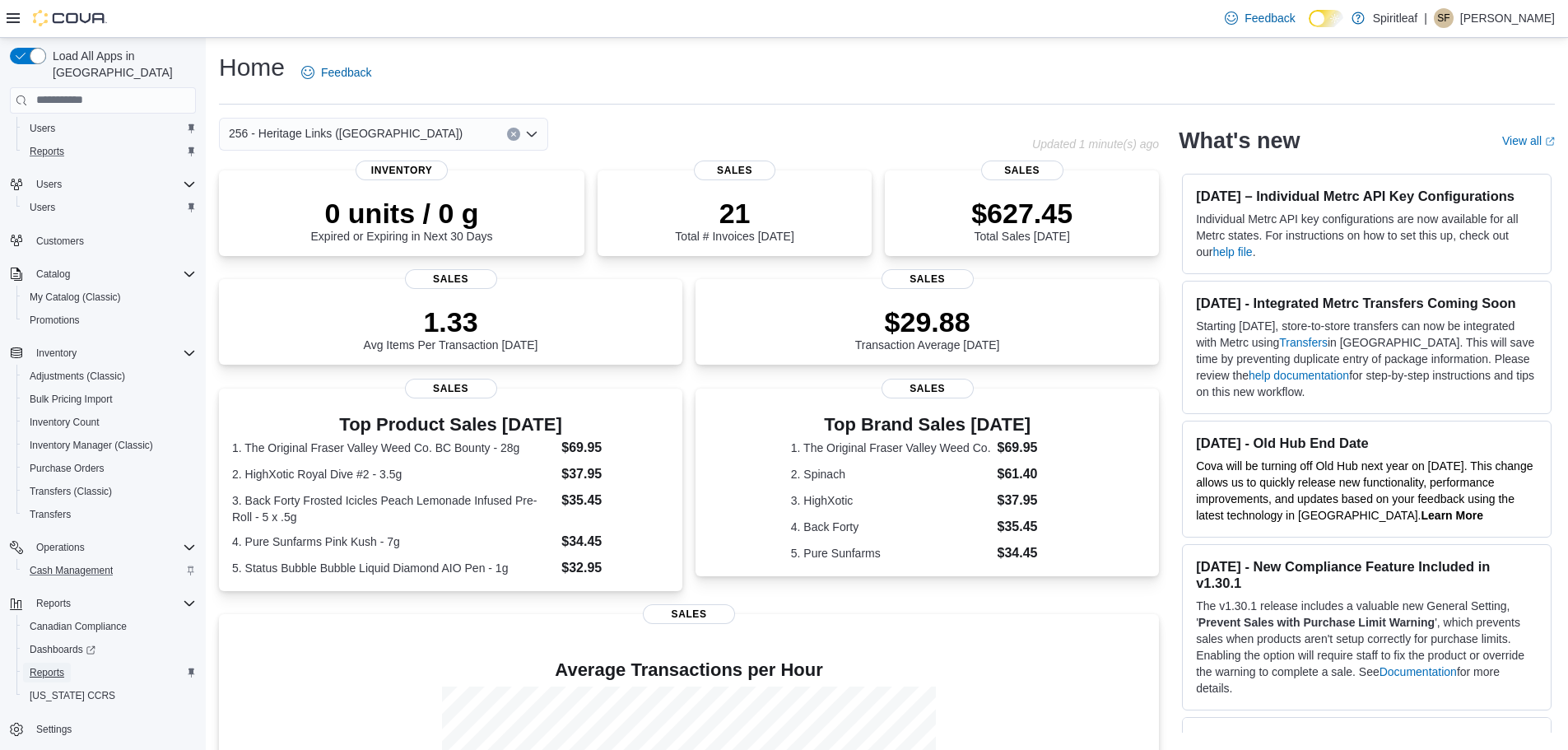
drag, startPoint x: 54, startPoint y: 660, endPoint x: 130, endPoint y: 579, distance: 111.1
click at [54, 666] on span "Reports" at bounding box center [47, 673] width 34 height 13
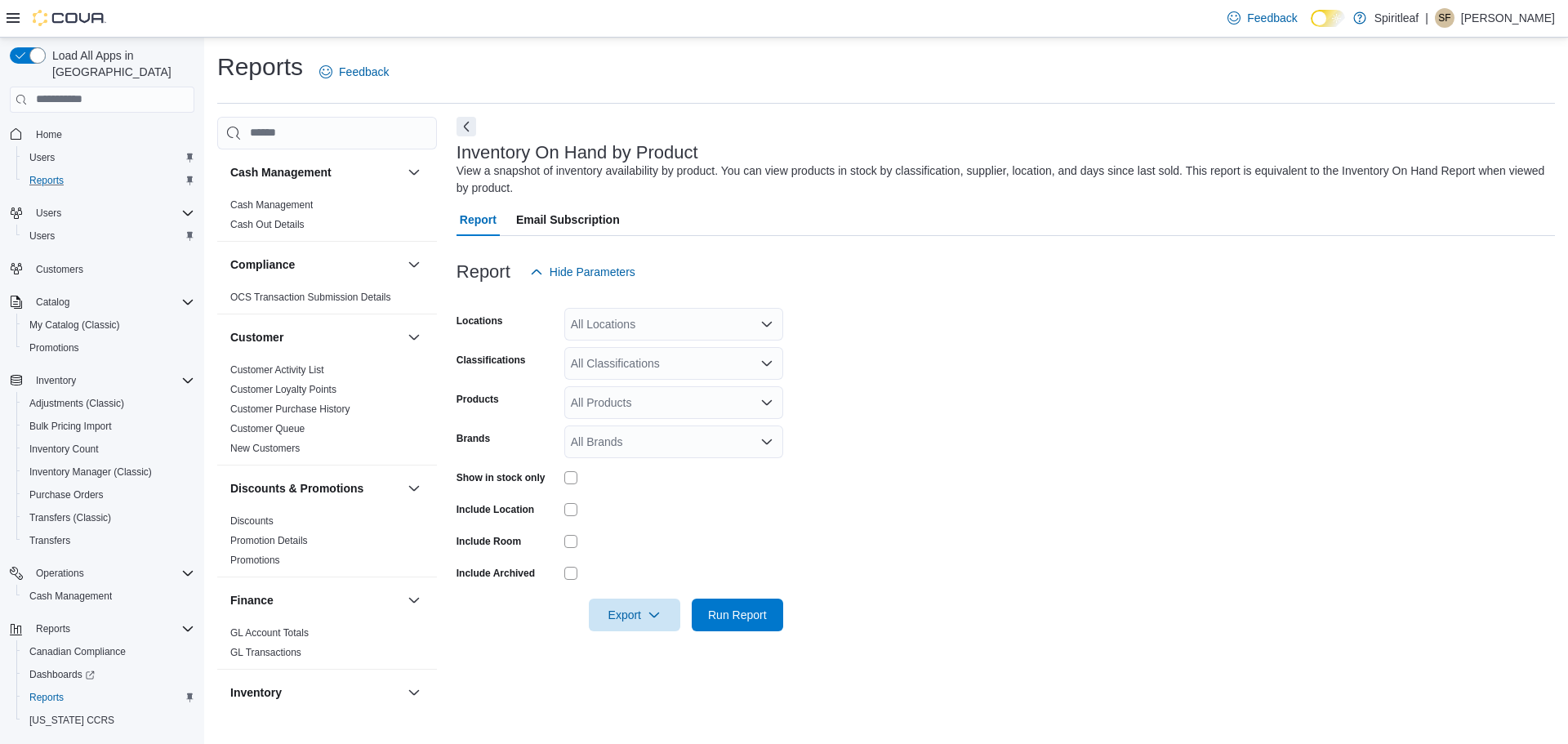
click at [608, 319] on div "All Locations" at bounding box center [674, 324] width 219 height 33
type input "***"
click at [680, 353] on span "256 - Heritage Links ([GEOGRAPHIC_DATA])" at bounding box center [741, 351] width 232 height 16
click at [733, 633] on div at bounding box center [1005, 640] width 1099 height 20
click at [733, 627] on span "Run Report" at bounding box center [738, 614] width 72 height 33
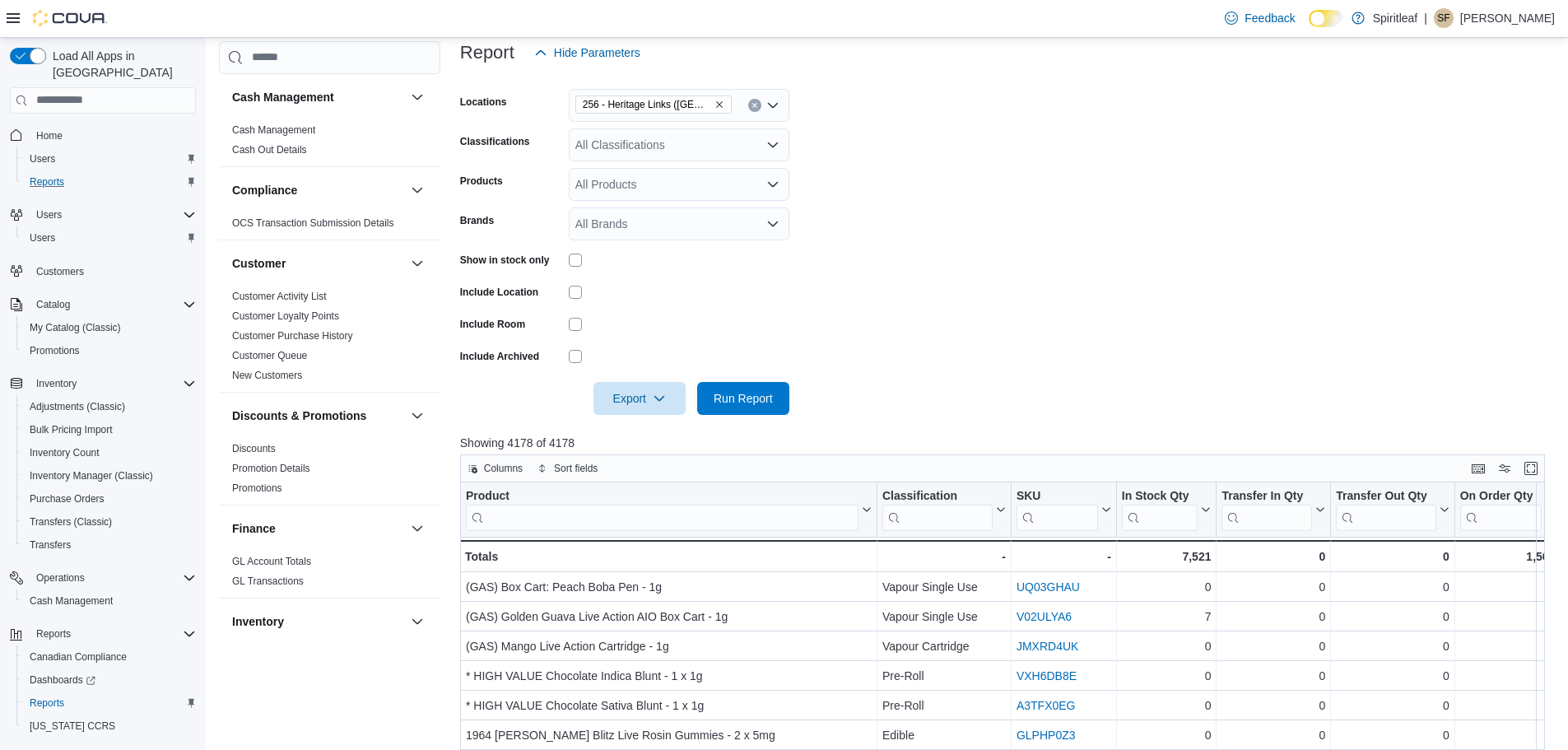
scroll to position [267, 0]
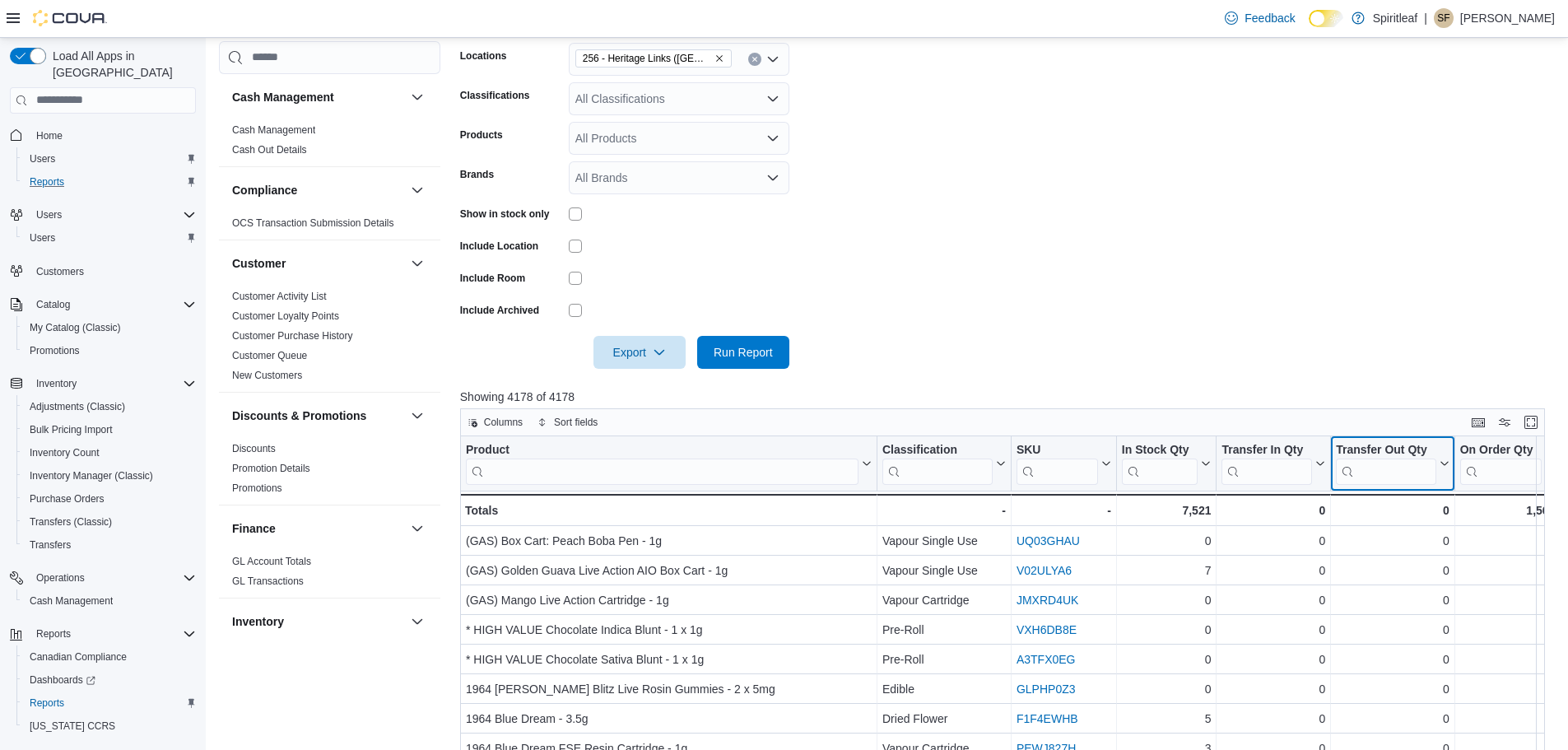
click at [1441, 486] on div "Transfer Out Qty Click to view column header actions" at bounding box center [1393, 464] width 124 height 55
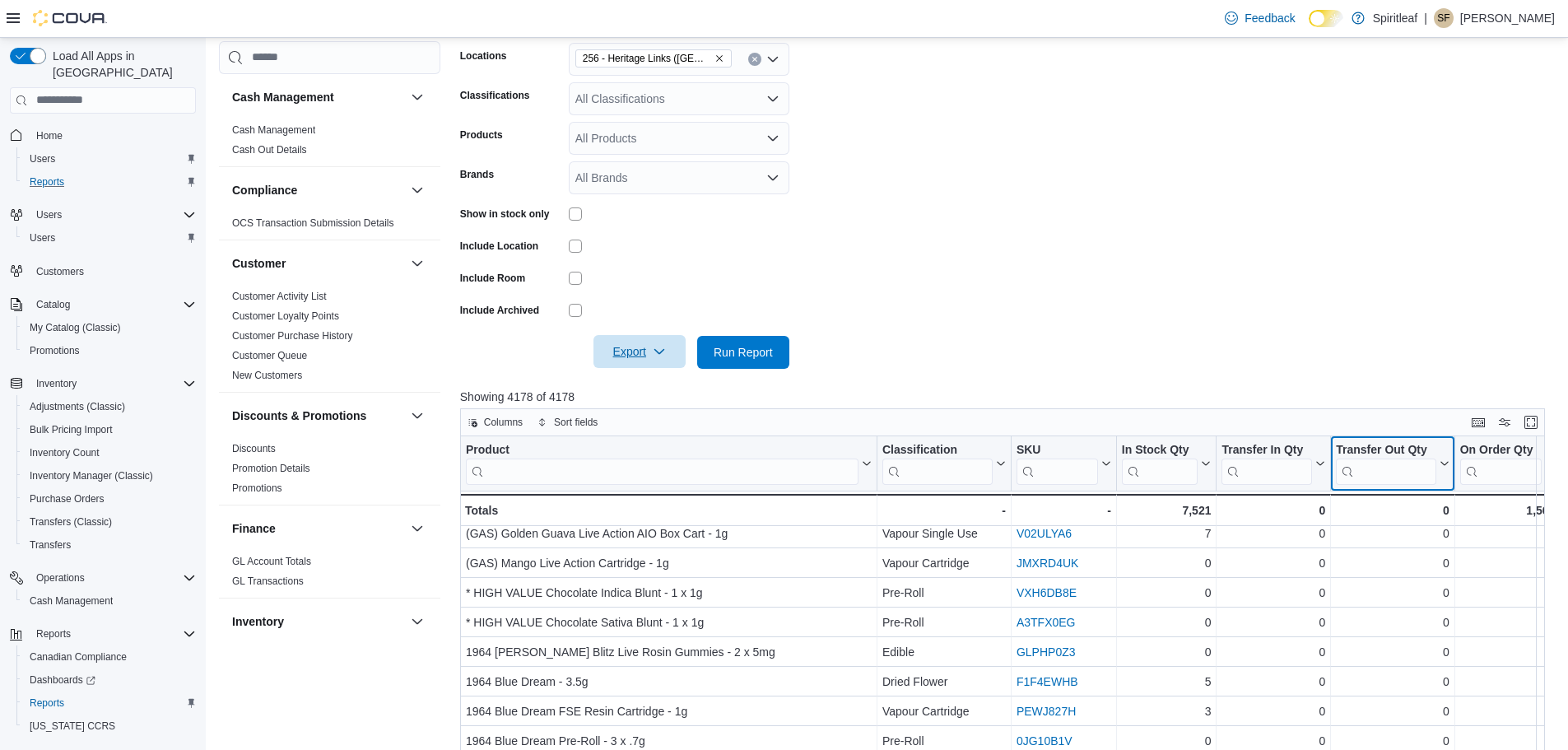
scroll to position [41, 0]
click at [641, 351] on span "Export" at bounding box center [640, 351] width 72 height 33
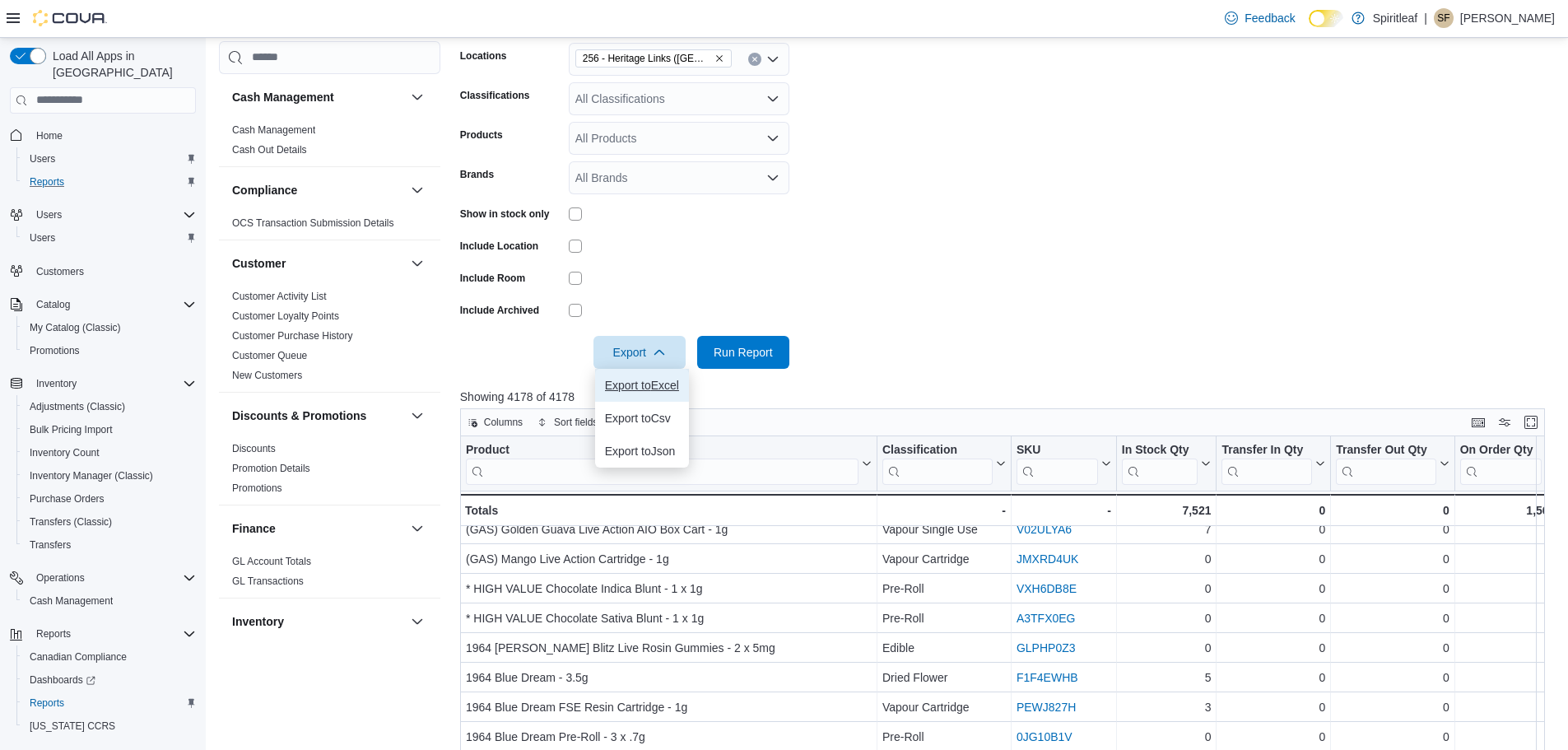
click at [637, 385] on span "Export to Excel" at bounding box center [643, 385] width 74 height 13
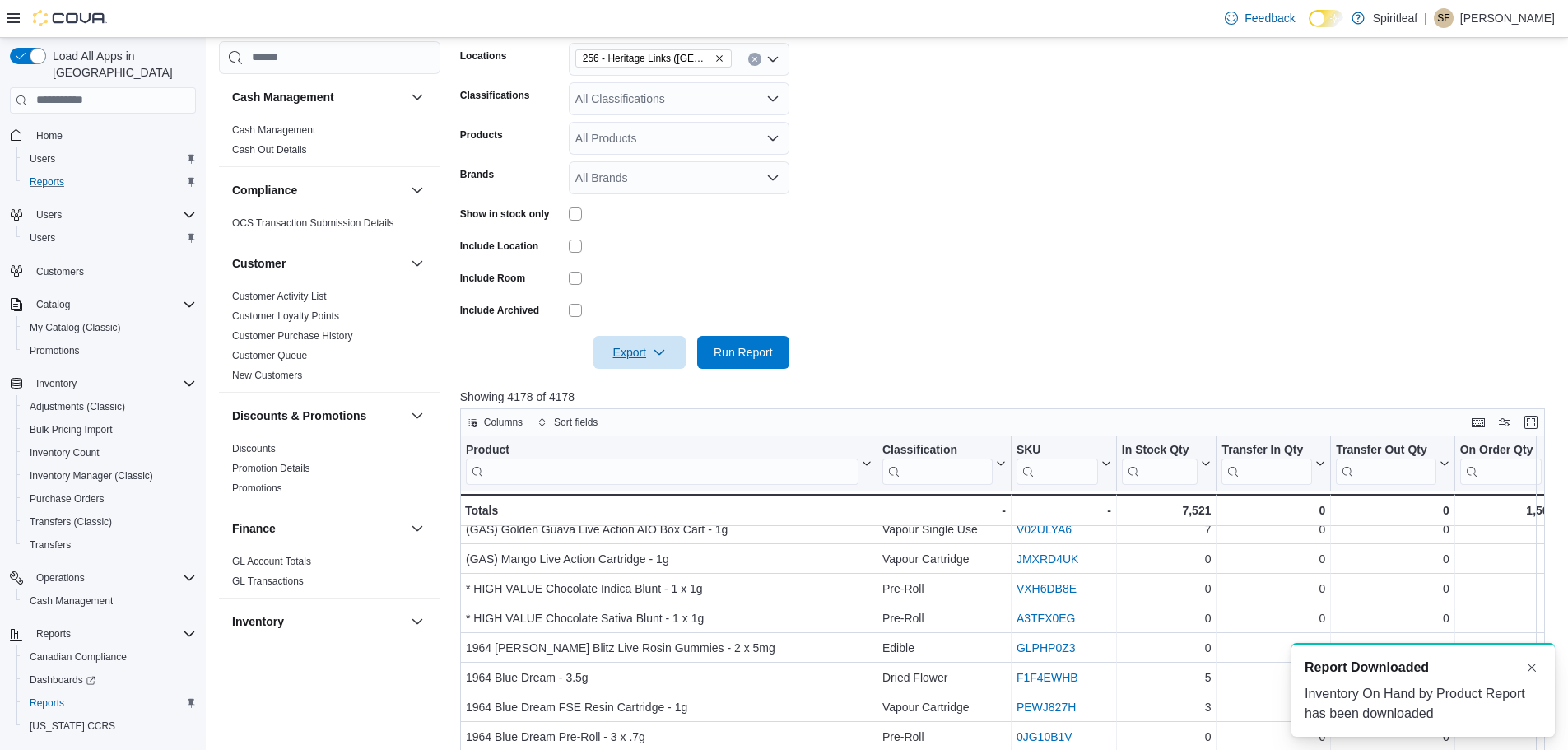
scroll to position [0, 0]
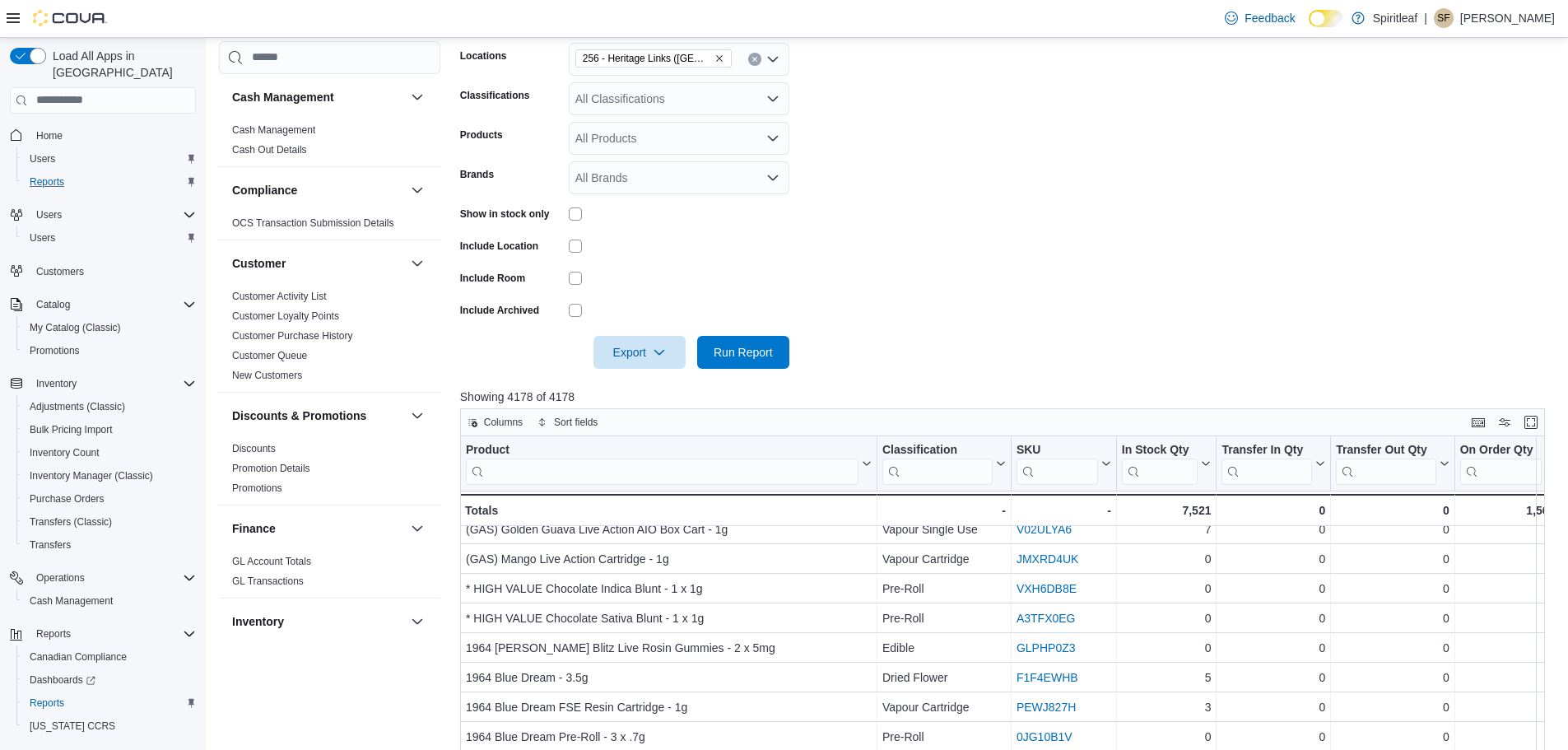
click at [95, 125] on span "Home" at bounding box center [112, 135] width 167 height 21
